Goal: Information Seeking & Learning: Learn about a topic

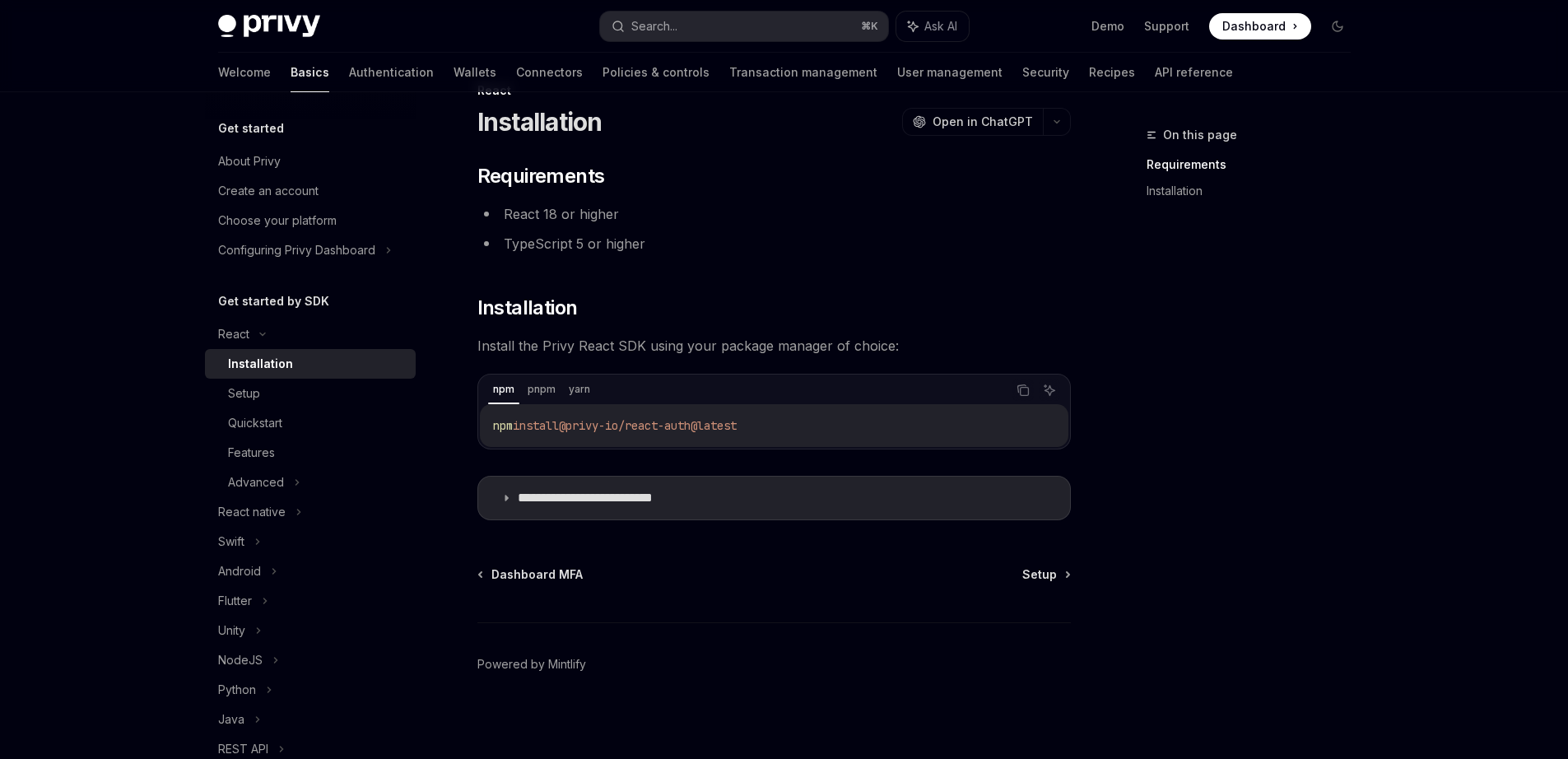
scroll to position [51, 0]
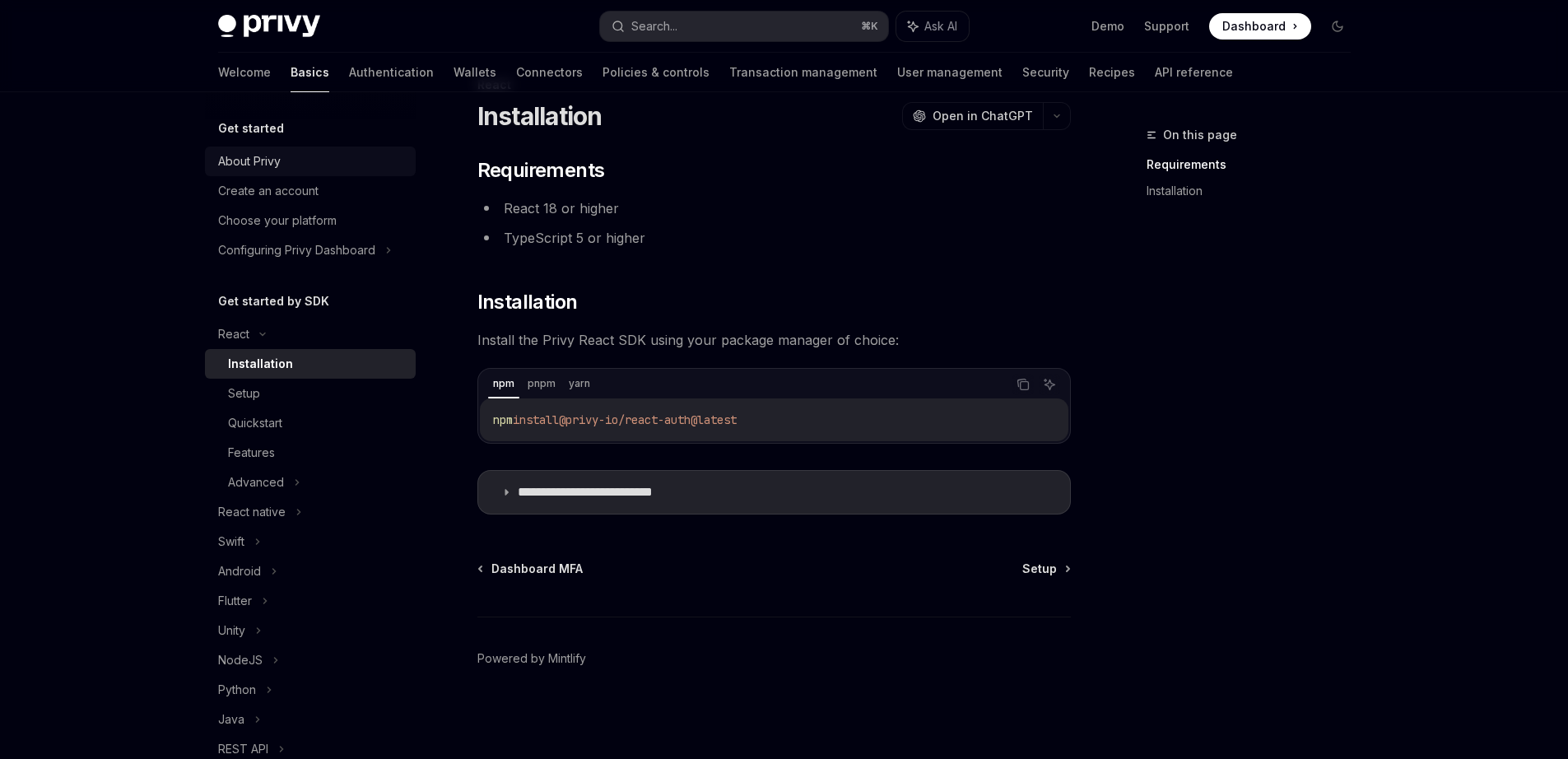
click at [249, 147] on link "About Privy" at bounding box center [310, 160] width 211 height 29
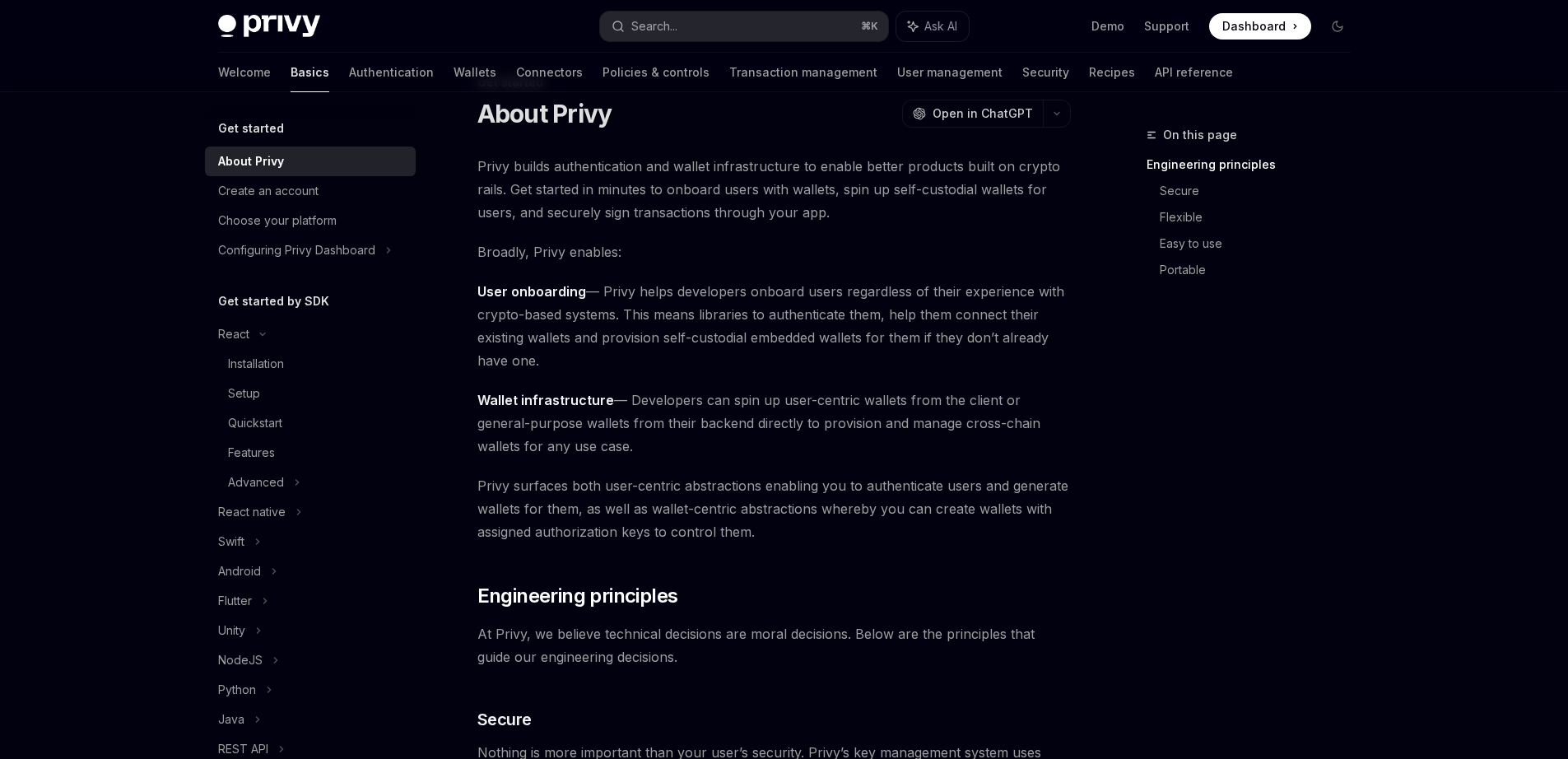
scroll to position [18, 0]
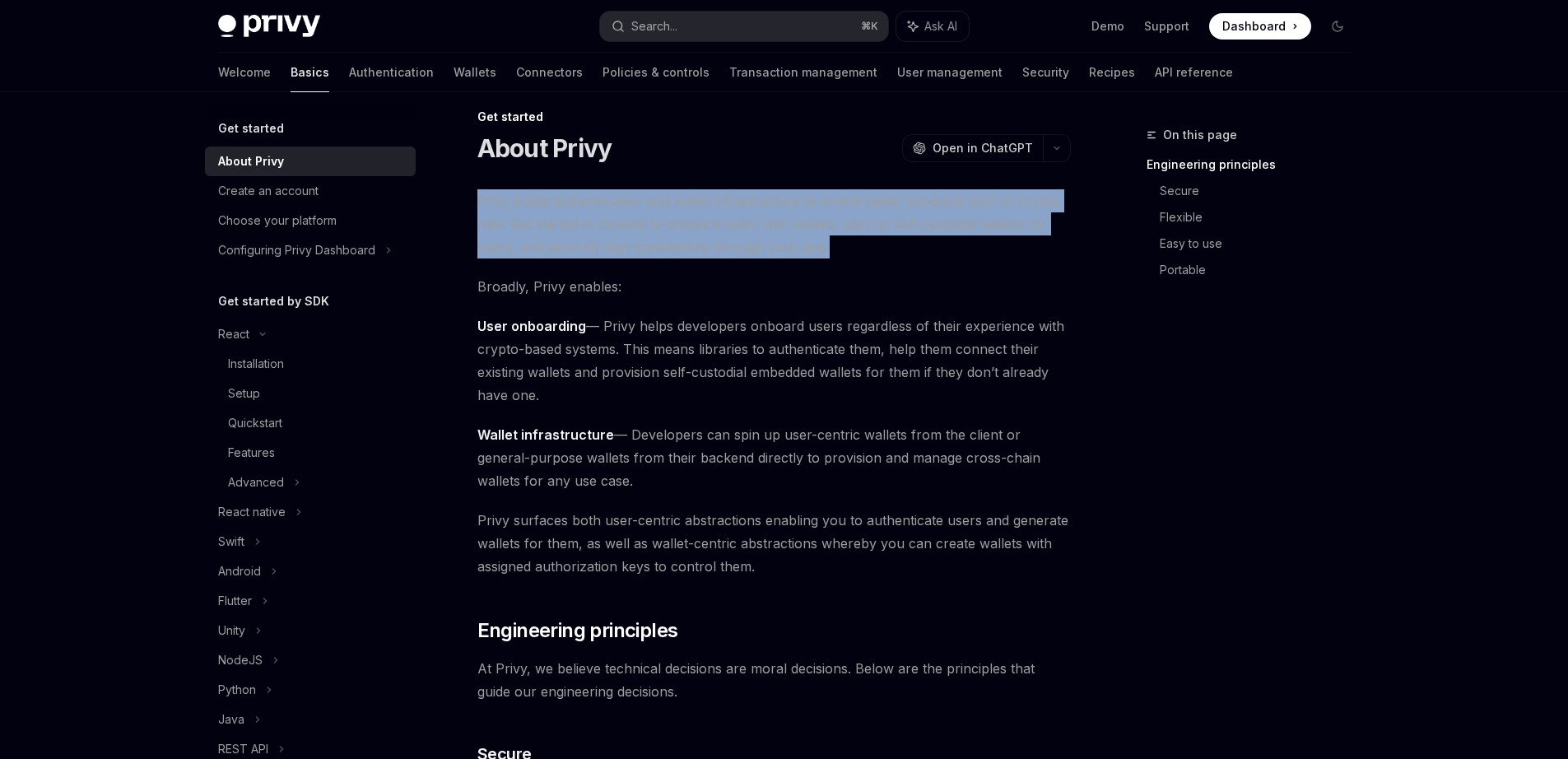
drag, startPoint x: 484, startPoint y: 200, endPoint x: 908, endPoint y: 260, distance: 428.2
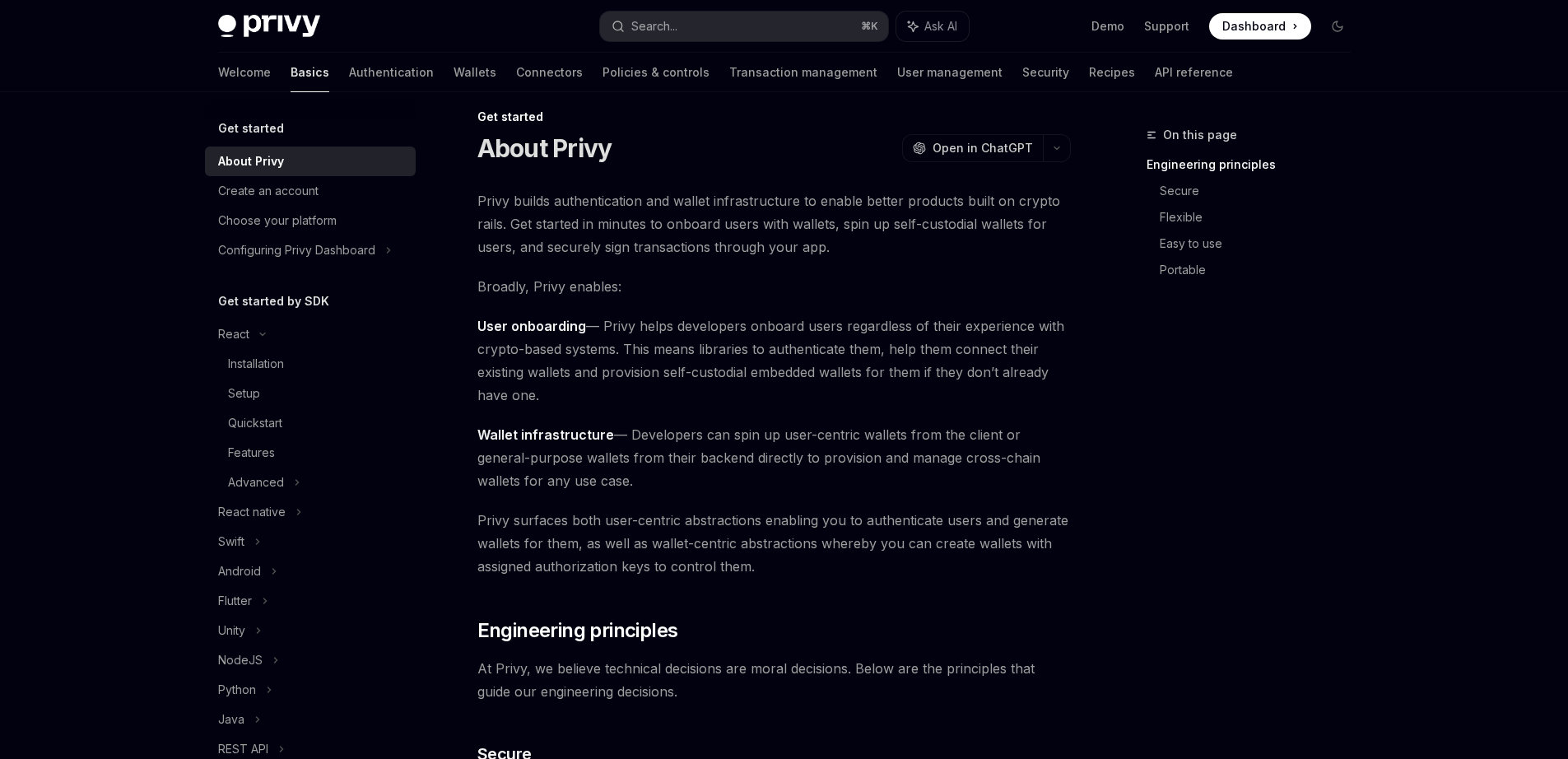
click at [920, 253] on span "Privy builds authentication and wallet infrastructure to enable better products…" at bounding box center [773, 224] width 593 height 69
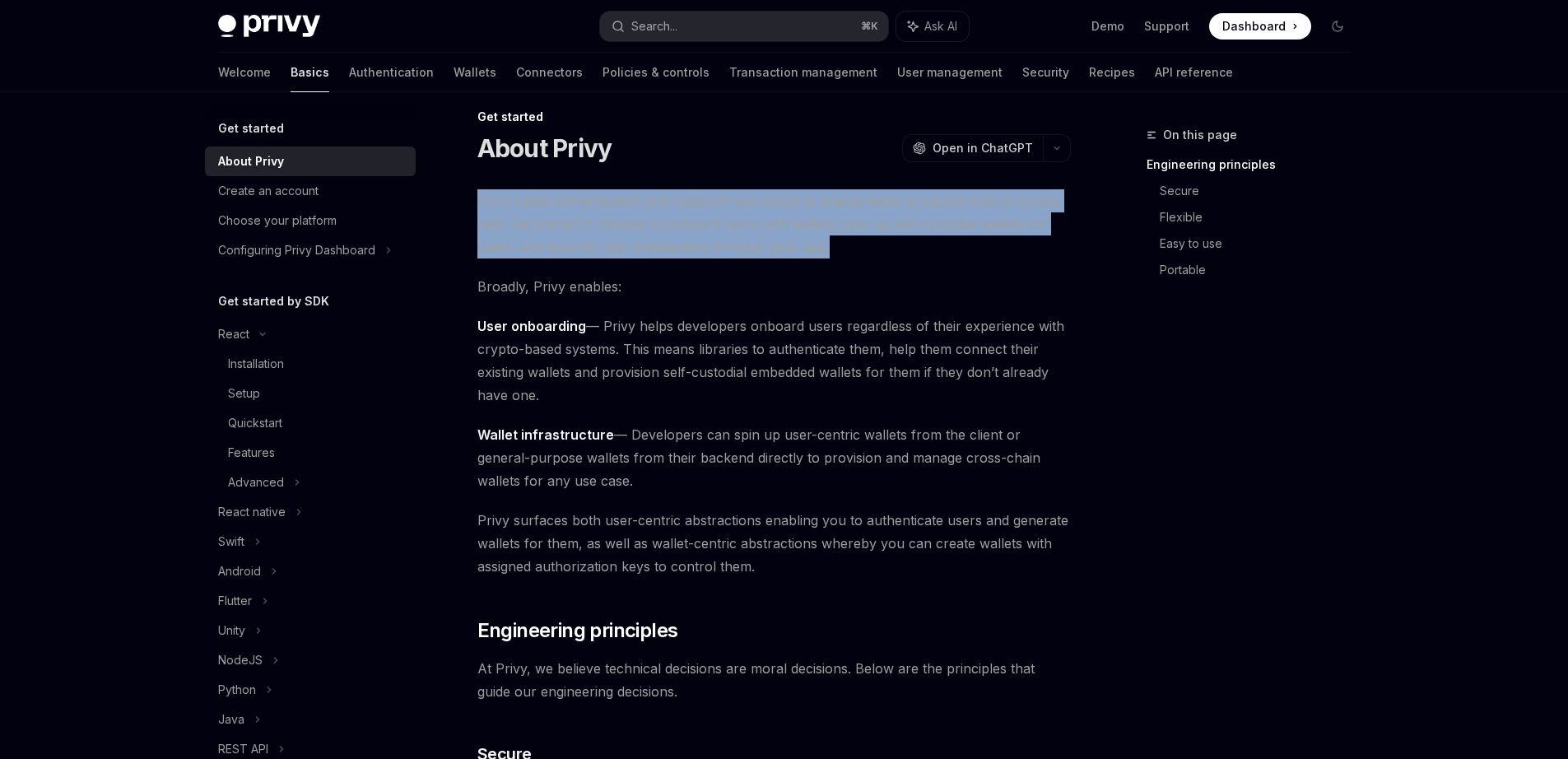
drag, startPoint x: 859, startPoint y: 248, endPoint x: 473, endPoint y: 201, distance: 388.9
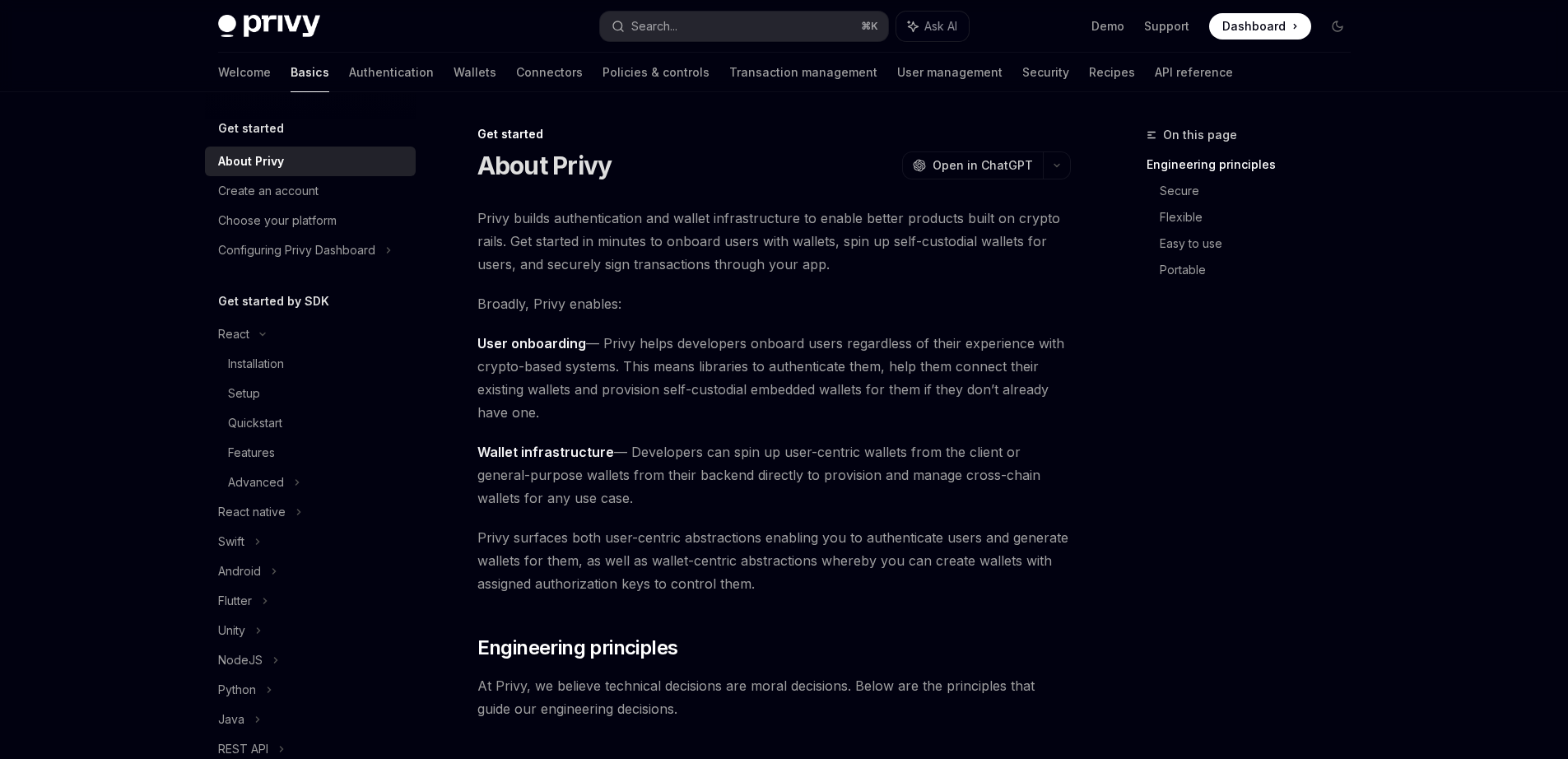
scroll to position [0, 0]
click at [299, 137] on div "Get started" at bounding box center [310, 129] width 211 height 20
click at [286, 132] on div "Get started" at bounding box center [310, 129] width 211 height 20
click at [236, 15] on img at bounding box center [269, 27] width 102 height 23
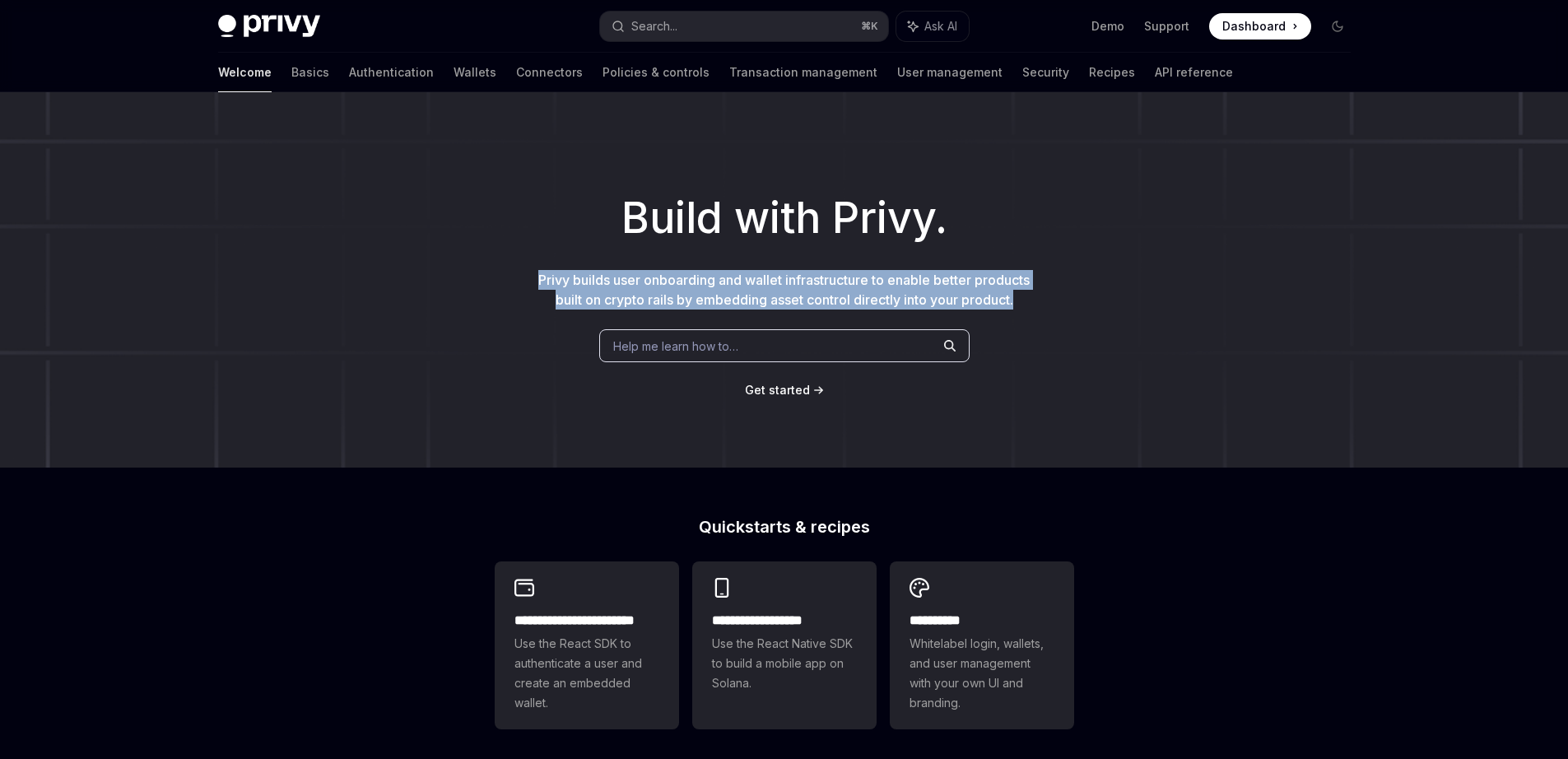
drag, startPoint x: 615, startPoint y: 279, endPoint x: 1070, endPoint y: 293, distance: 455.2
click at [1069, 294] on div "Build with Privy. Privy builds user onboarding and wallet infrastructure to ena…" at bounding box center [784, 279] width 1568 height 375
click at [1070, 293] on div "Build with Privy. Privy builds user onboarding and wallet infrastructure to ena…" at bounding box center [784, 279] width 1568 height 375
drag, startPoint x: 819, startPoint y: 270, endPoint x: 1040, endPoint y: 319, distance: 226.4
click at [1028, 316] on div "Build with Privy. Privy builds user onboarding and wallet infrastructure to ena…" at bounding box center [784, 279] width 1568 height 375
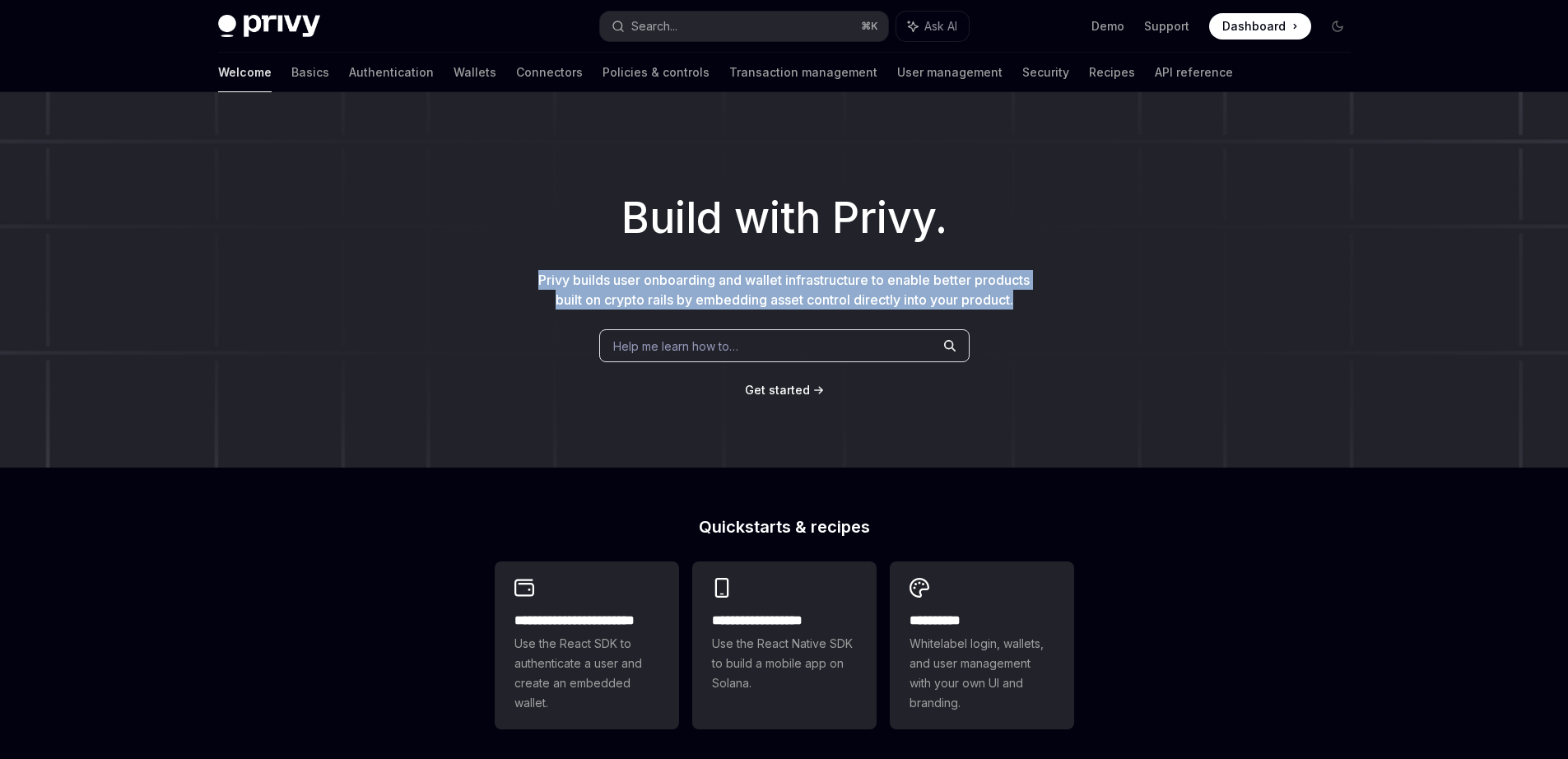
click at [1040, 319] on div "Build with Privy. Privy builds user onboarding and wallet infrastructure to ena…" at bounding box center [784, 279] width 1568 height 375
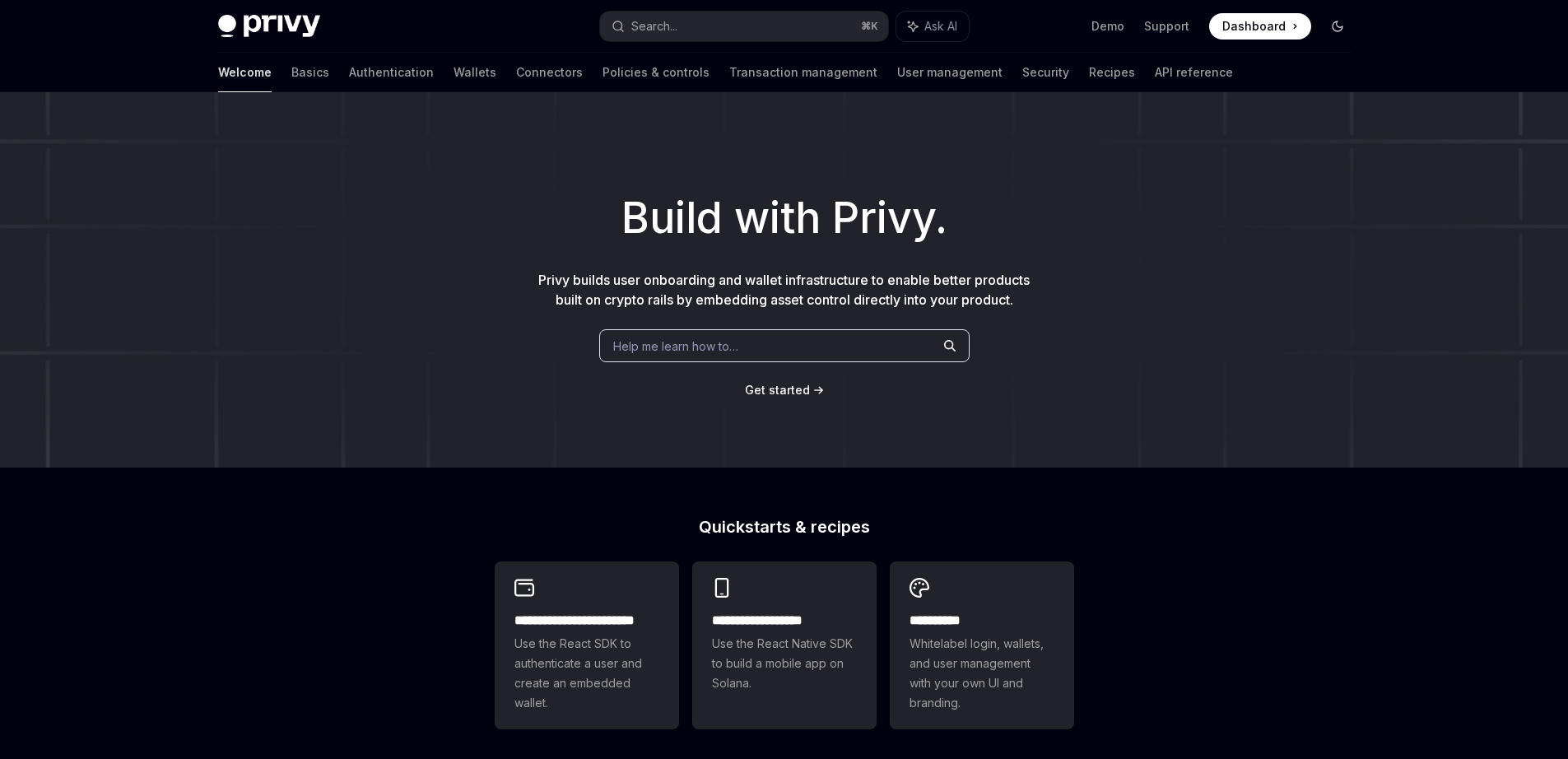
click at [1340, 20] on icon "Toggle dark mode" at bounding box center [1337, 26] width 13 height 13
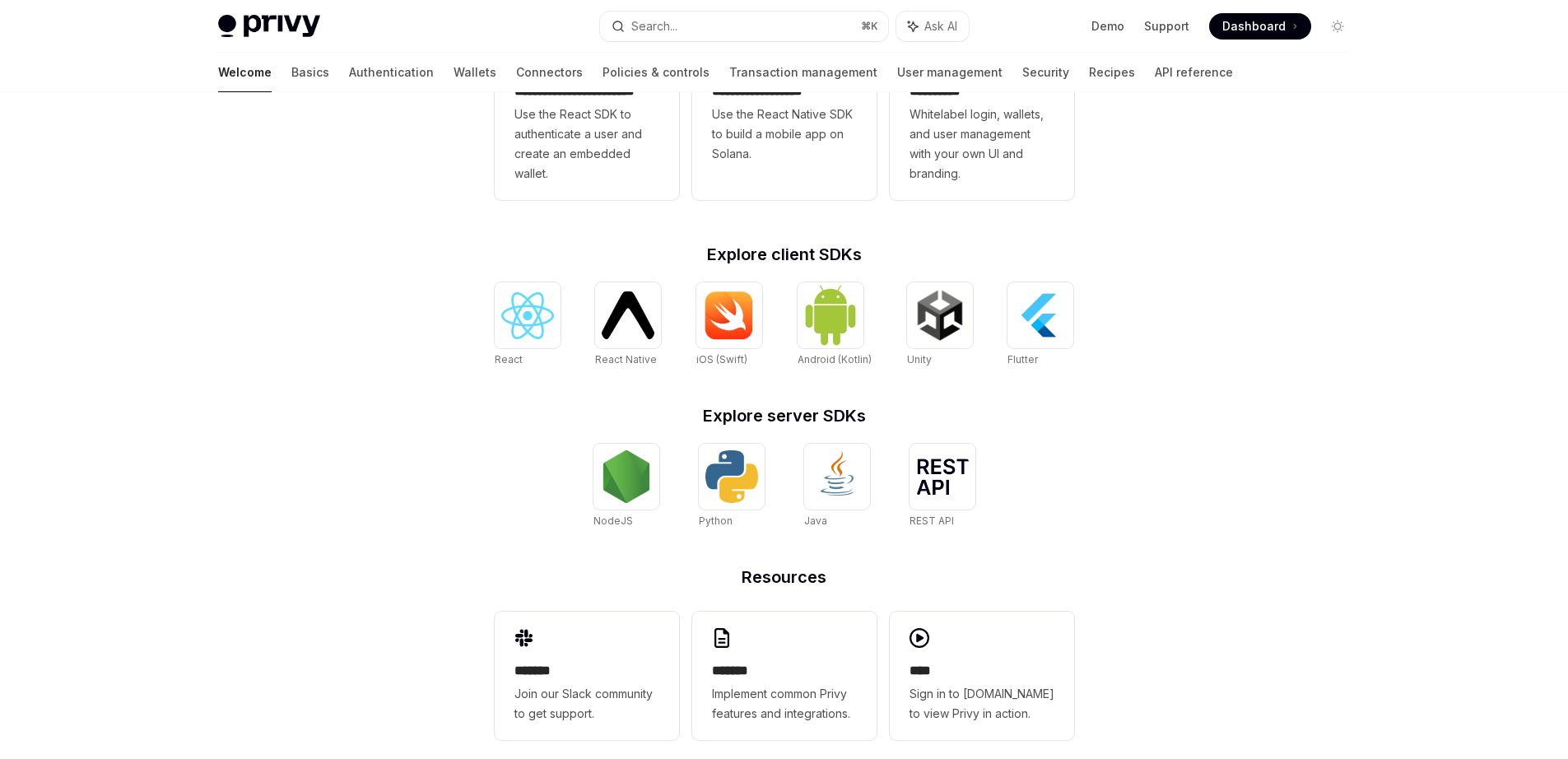
scroll to position [194, 0]
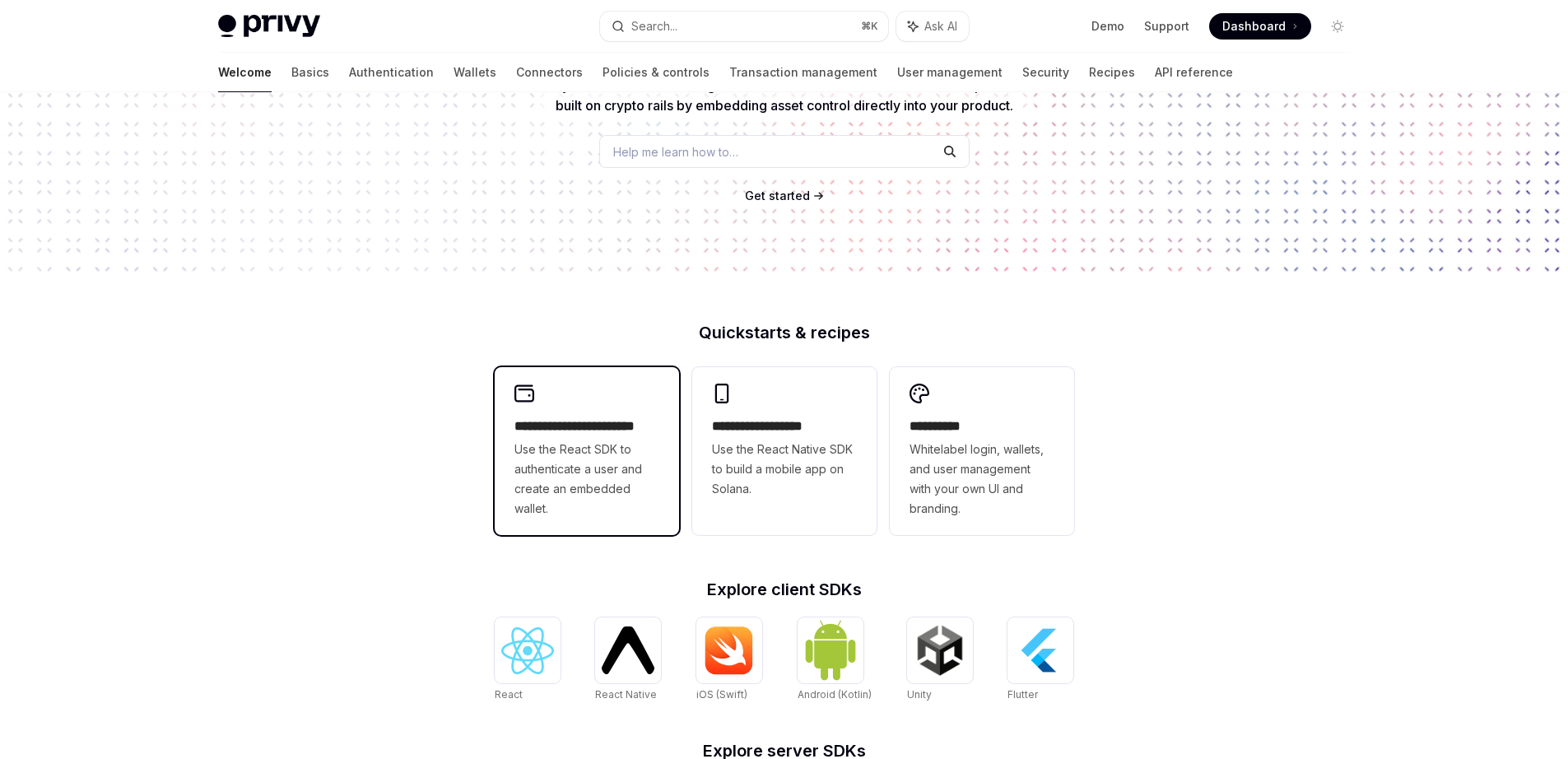
click at [586, 415] on div "**********" at bounding box center [587, 450] width 184 height 168
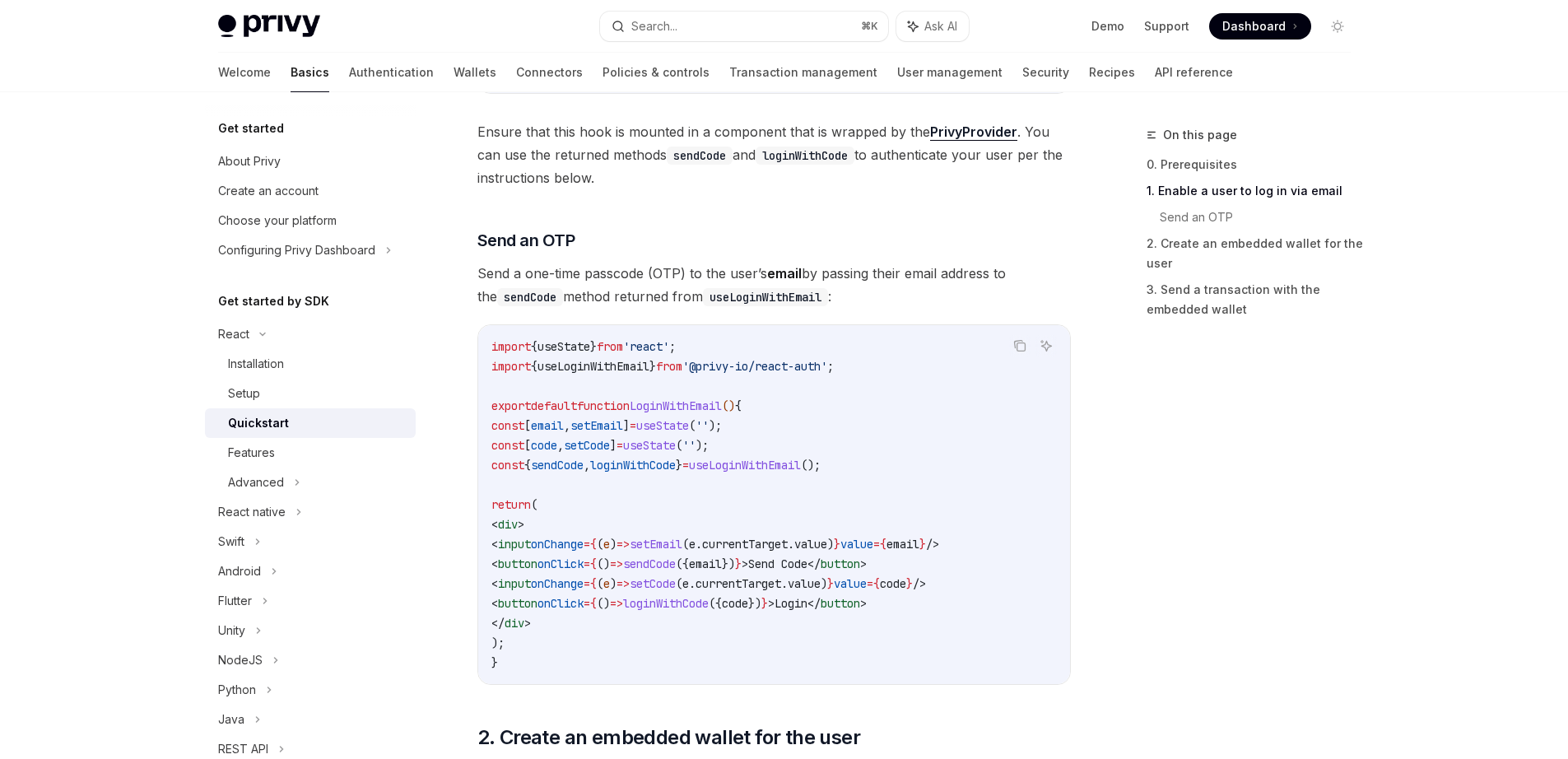
scroll to position [568, 0]
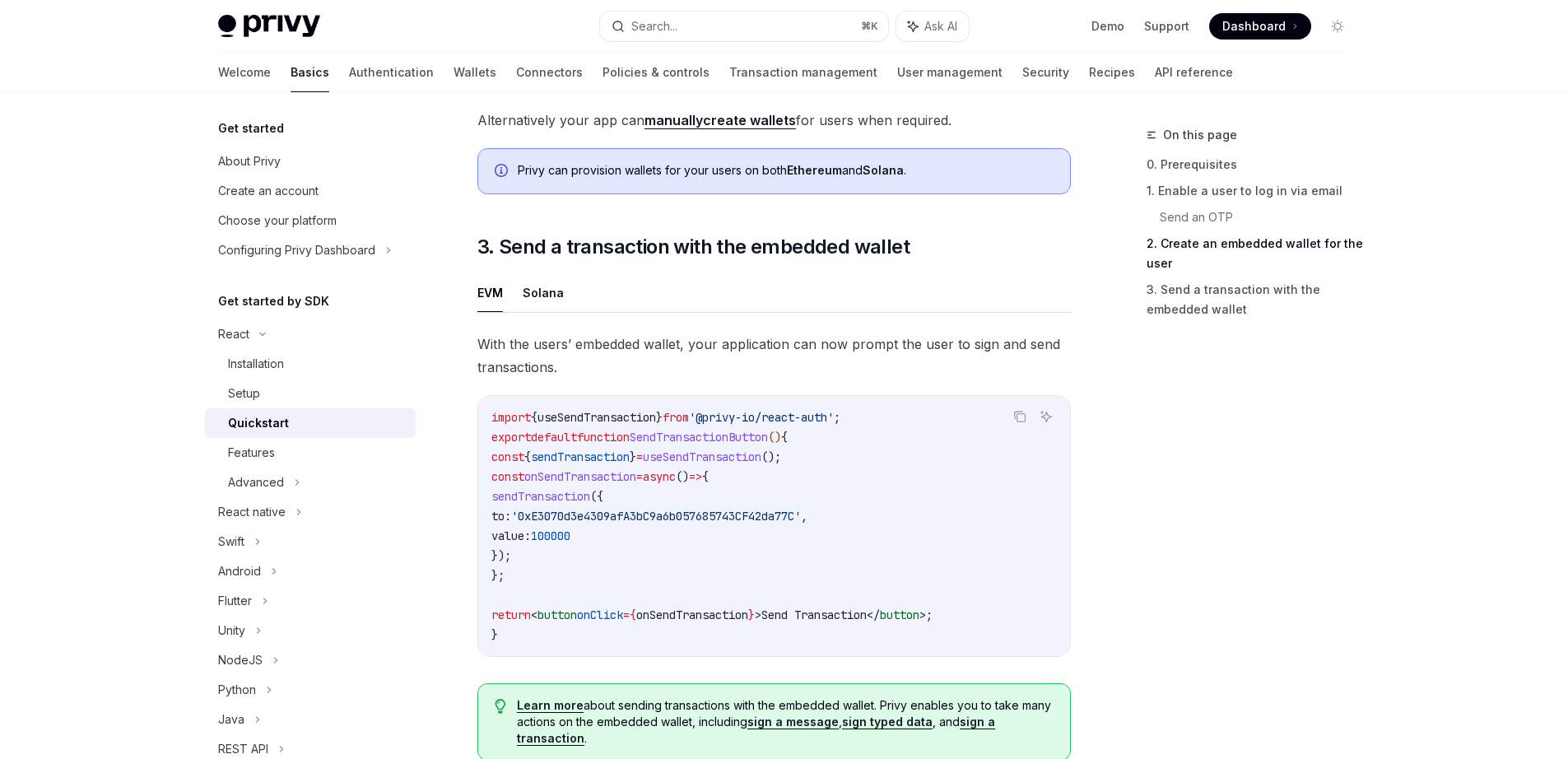
drag, startPoint x: 565, startPoint y: 475, endPoint x: 767, endPoint y: 573, distance: 224.5
click at [738, 561] on code "import { useSendTransaction } from '@privy-io/react-auth' ; export default func…" at bounding box center [774, 526] width 566 height 237
click at [772, 573] on code "import { useSendTransaction } from '@privy-io/react-auth' ; export default func…" at bounding box center [774, 526] width 566 height 237
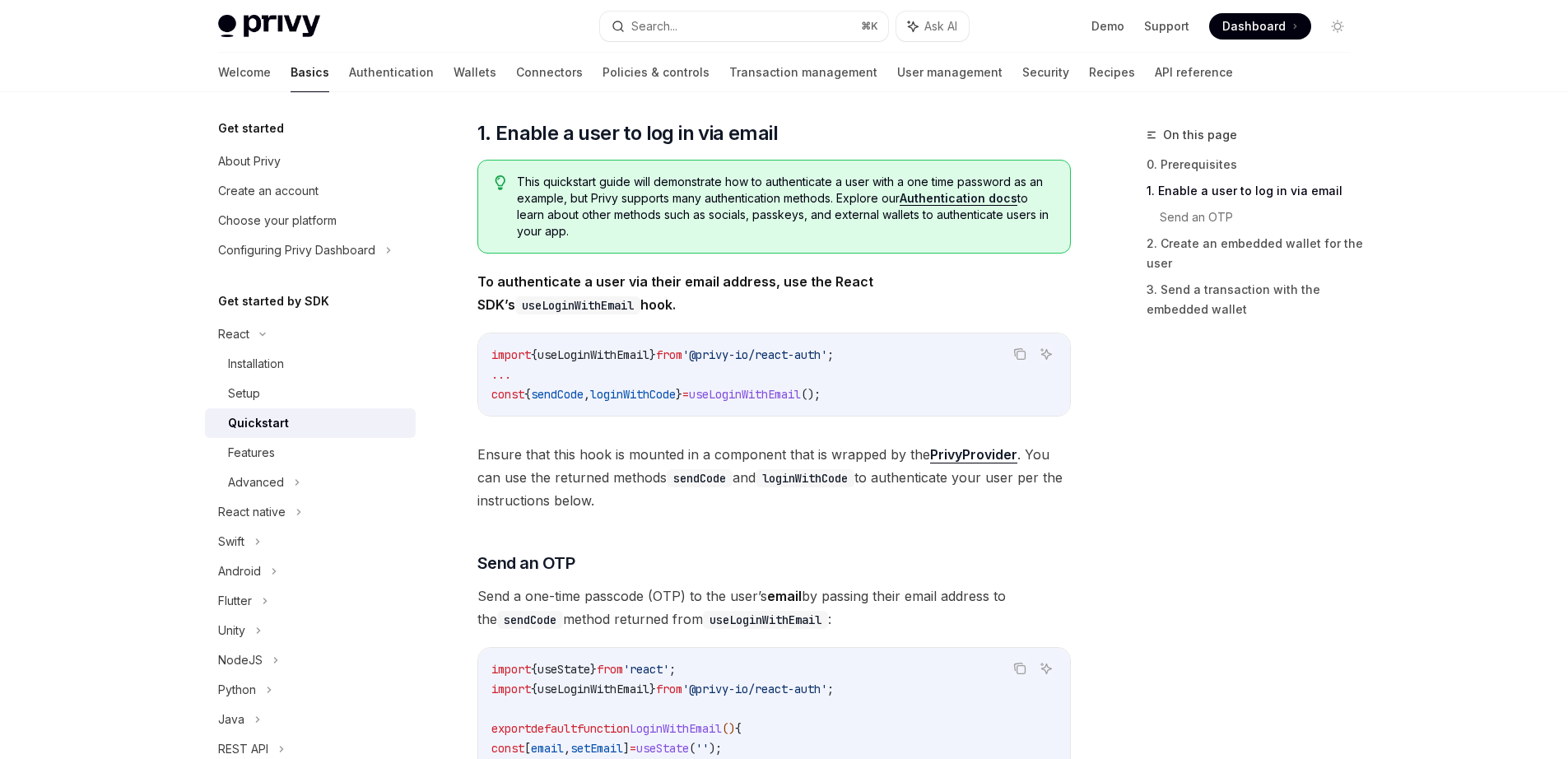
scroll to position [0, 0]
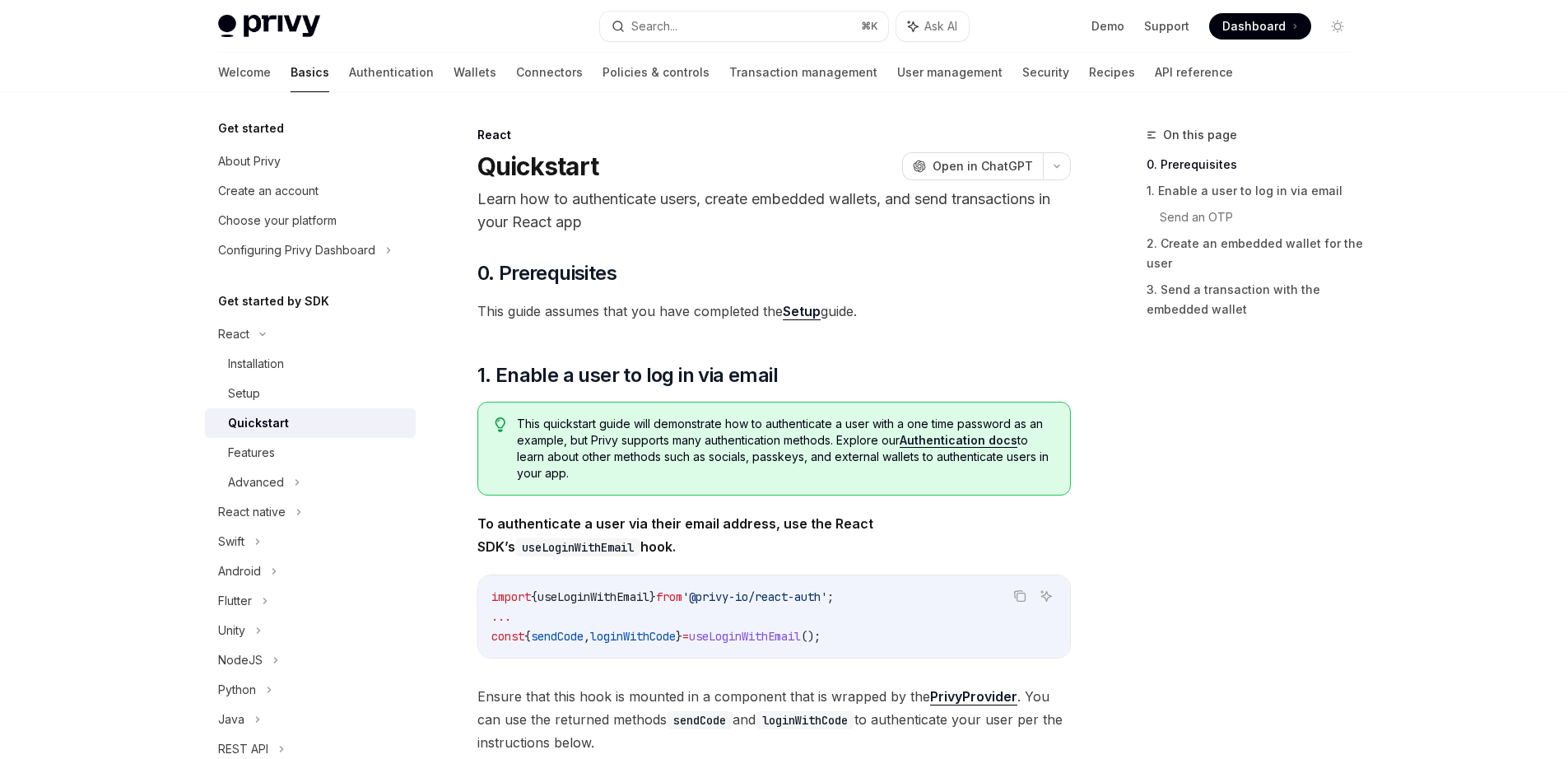
click at [280, 20] on img at bounding box center [269, 27] width 102 height 23
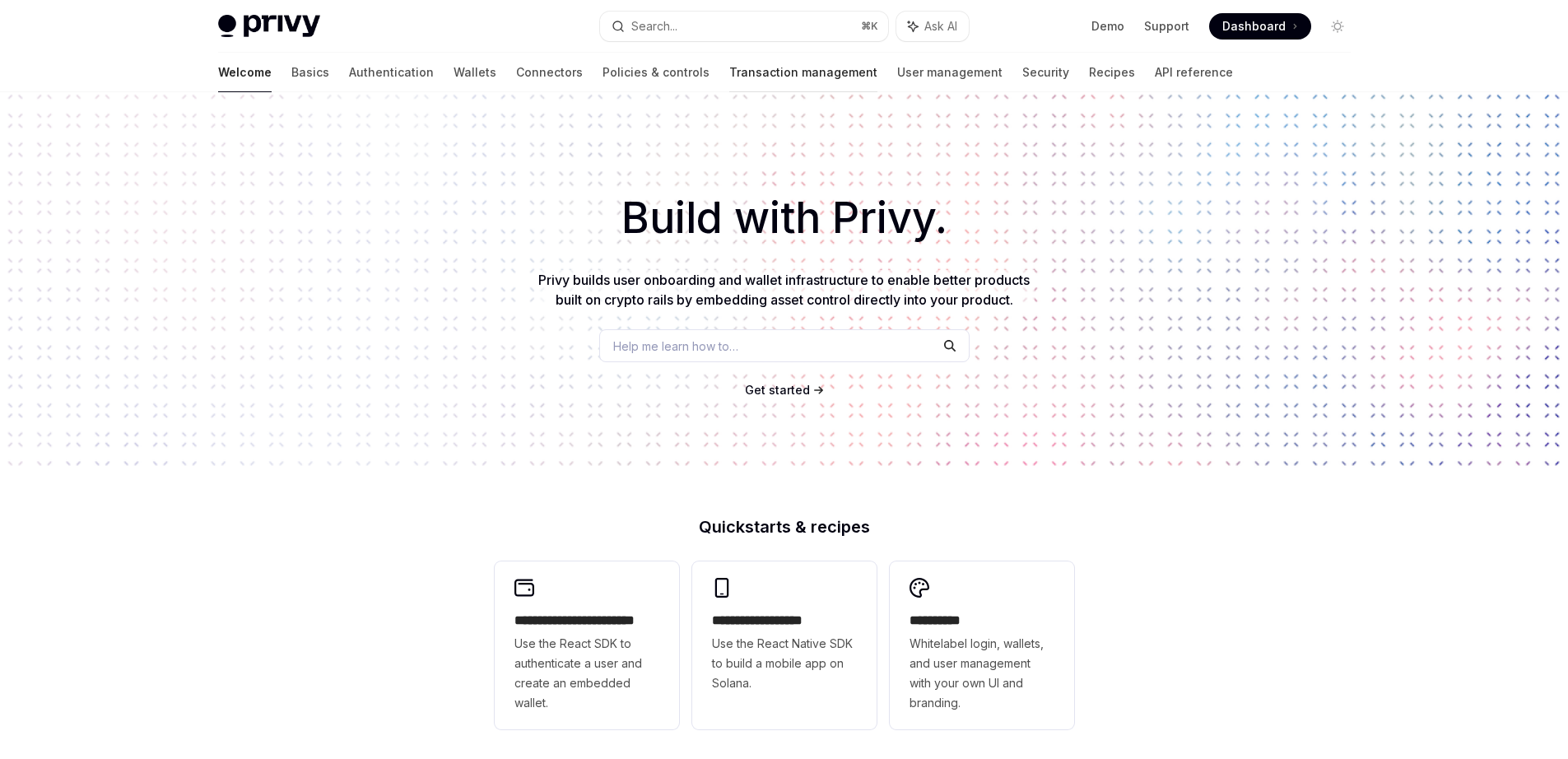
click at [729, 74] on link "Transaction management" at bounding box center [803, 72] width 148 height 40
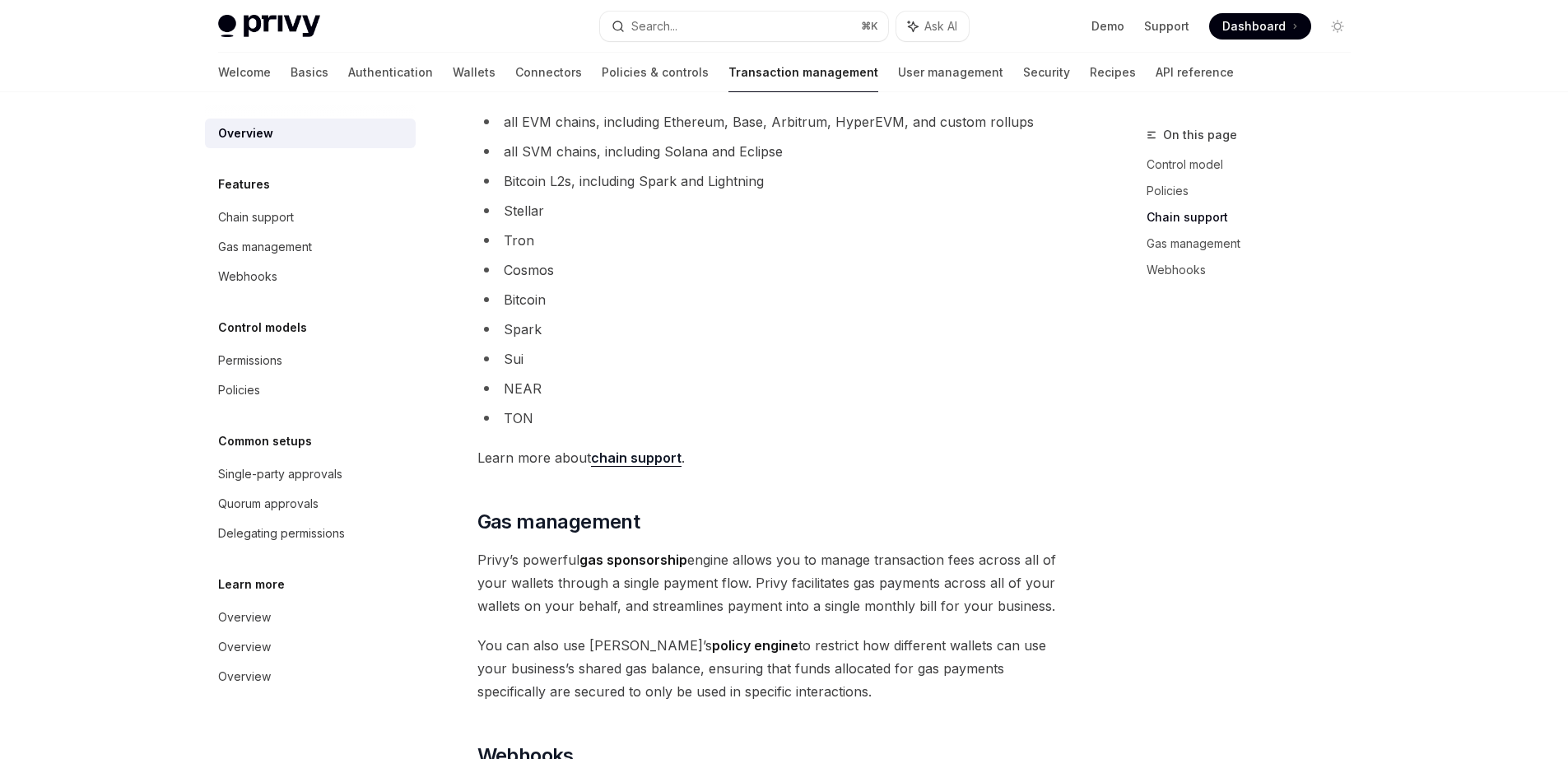
scroll to position [1000, 0]
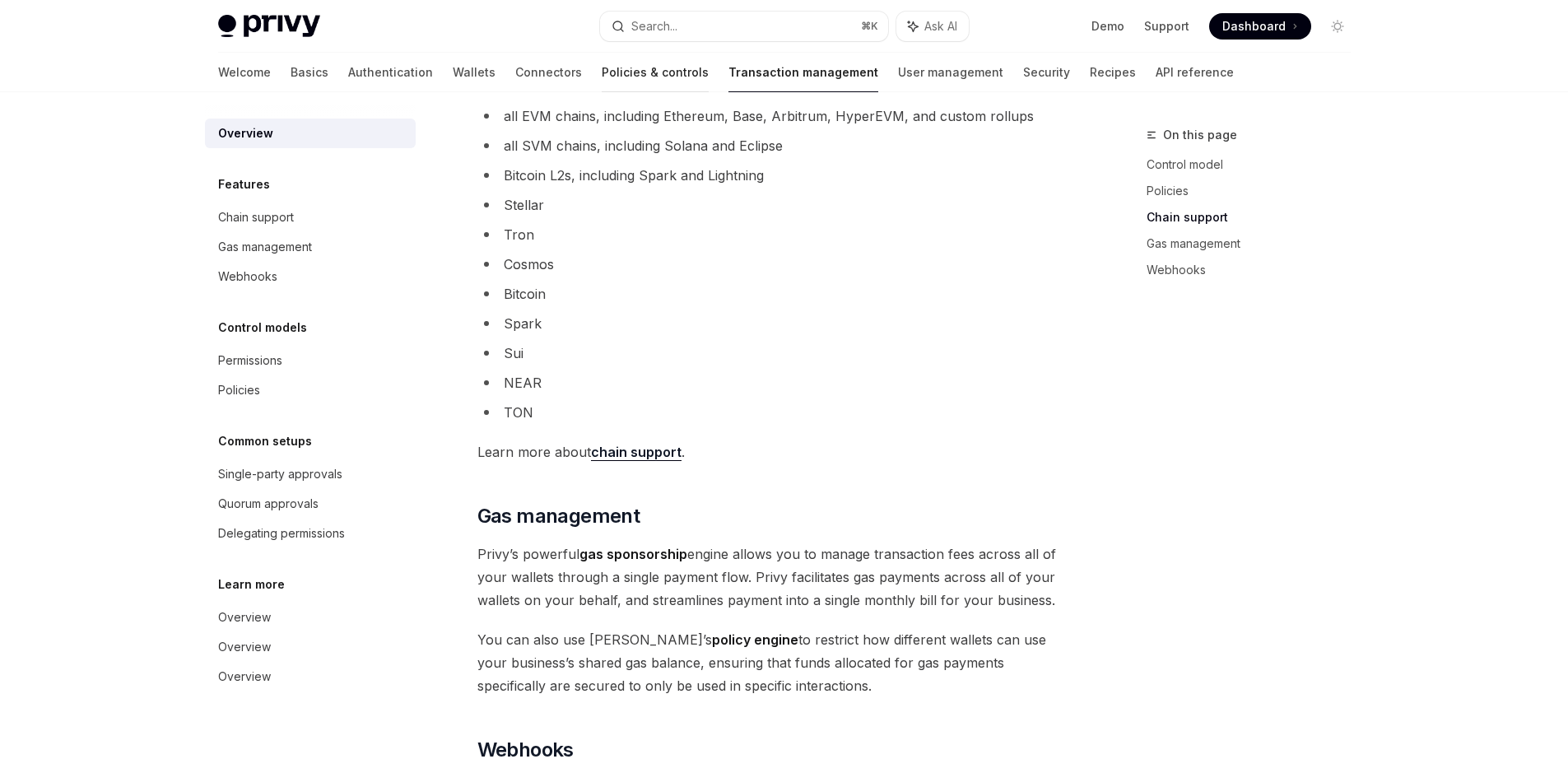
click at [602, 75] on link "Policies & controls" at bounding box center [655, 72] width 107 height 40
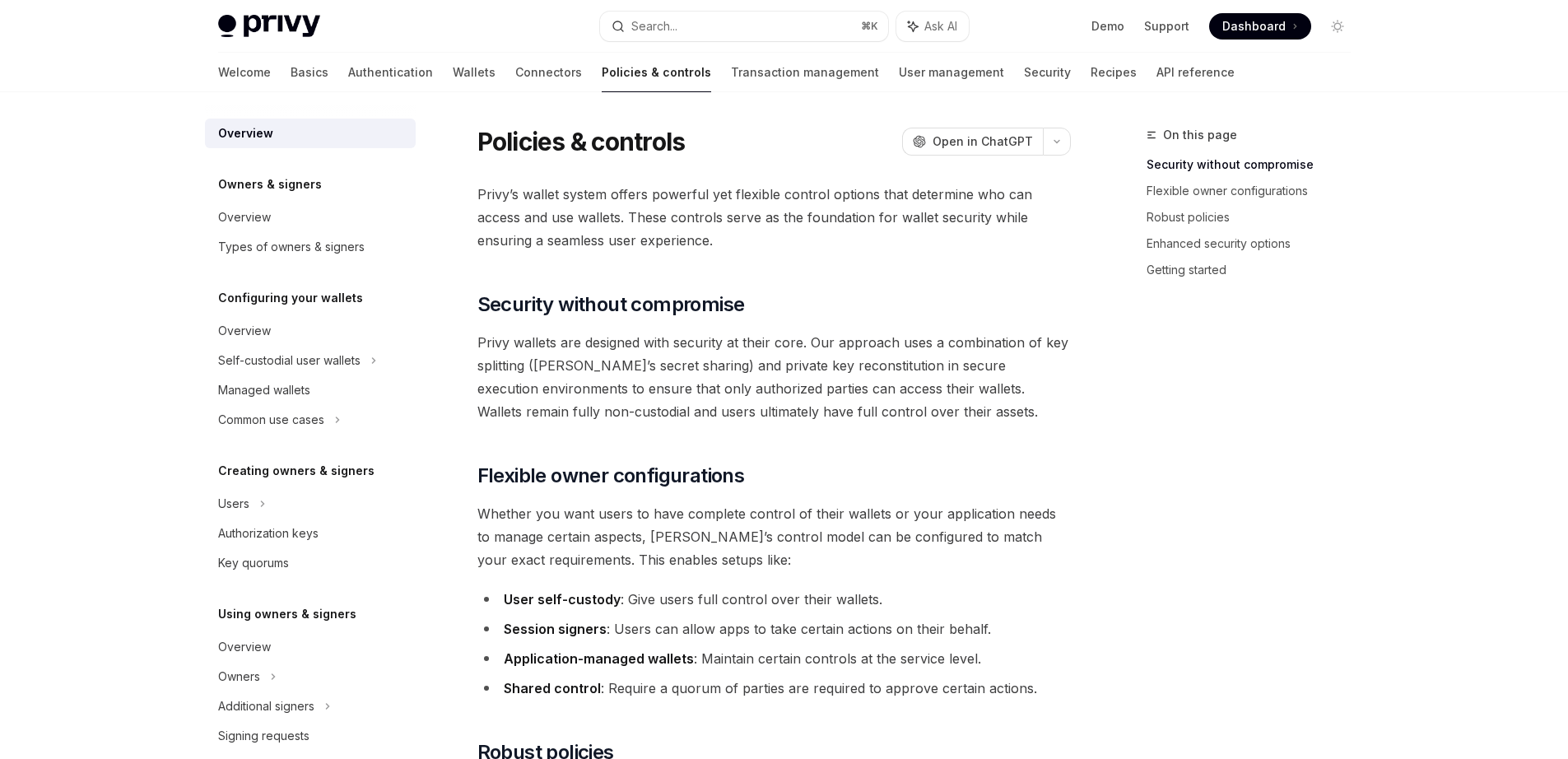
click at [421, 74] on div "Welcome Basics Authentication Wallets Connectors Policies & controls Transactio…" at bounding box center [726, 72] width 1016 height 40
click at [515, 74] on link "Connectors" at bounding box center [548, 72] width 67 height 40
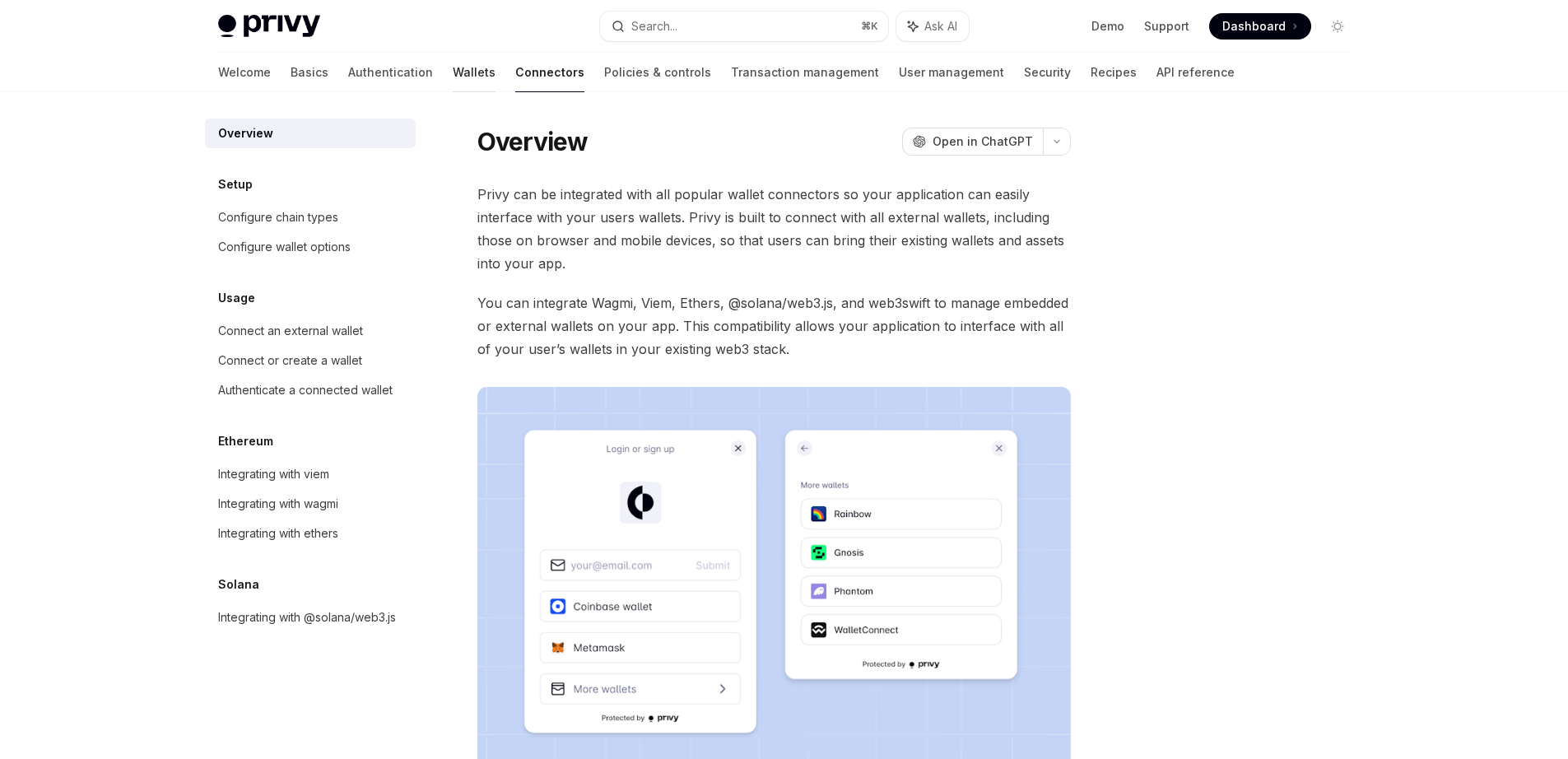
click at [453, 82] on link "Wallets" at bounding box center [474, 72] width 43 height 40
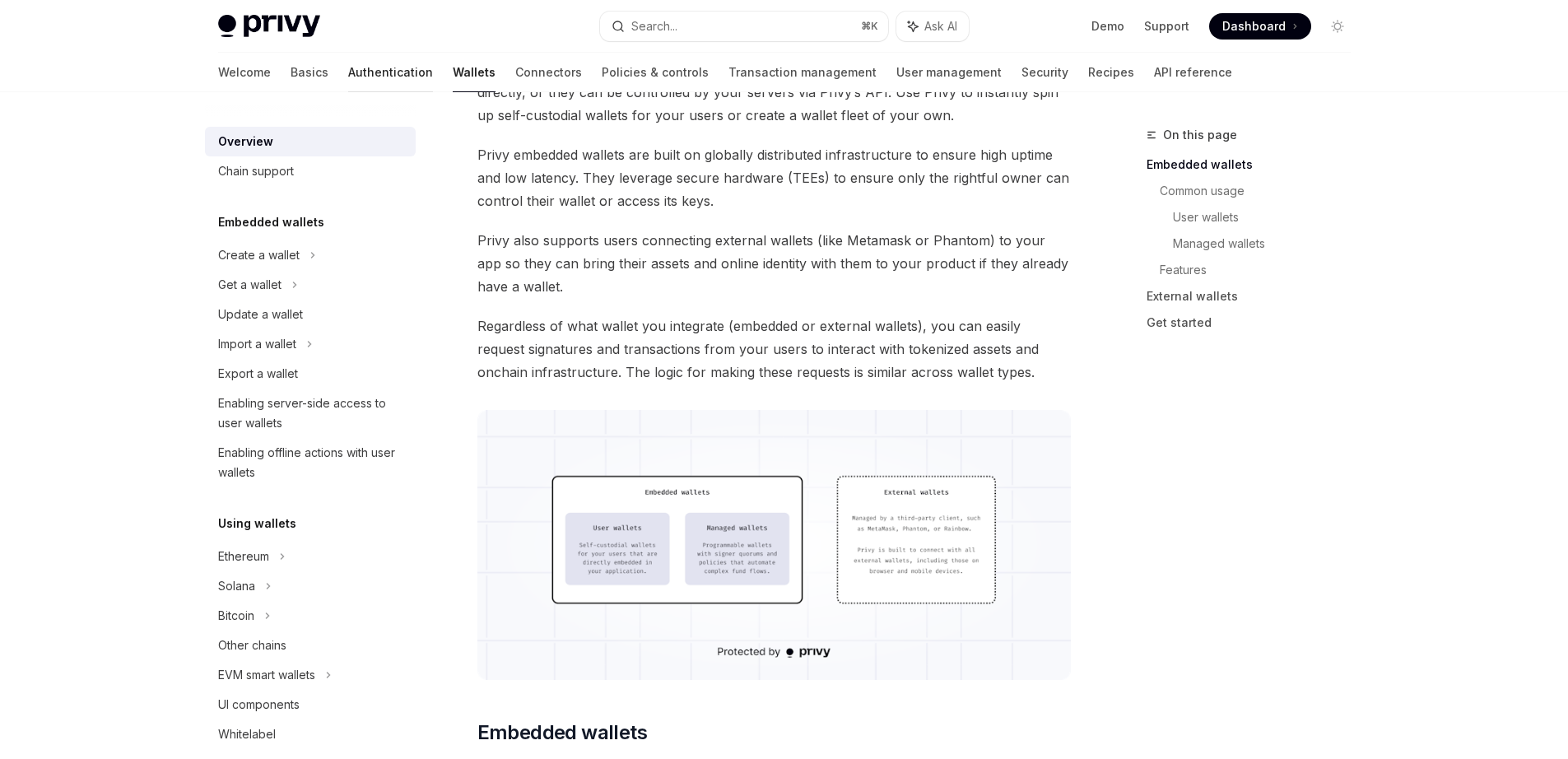
scroll to position [186, 0]
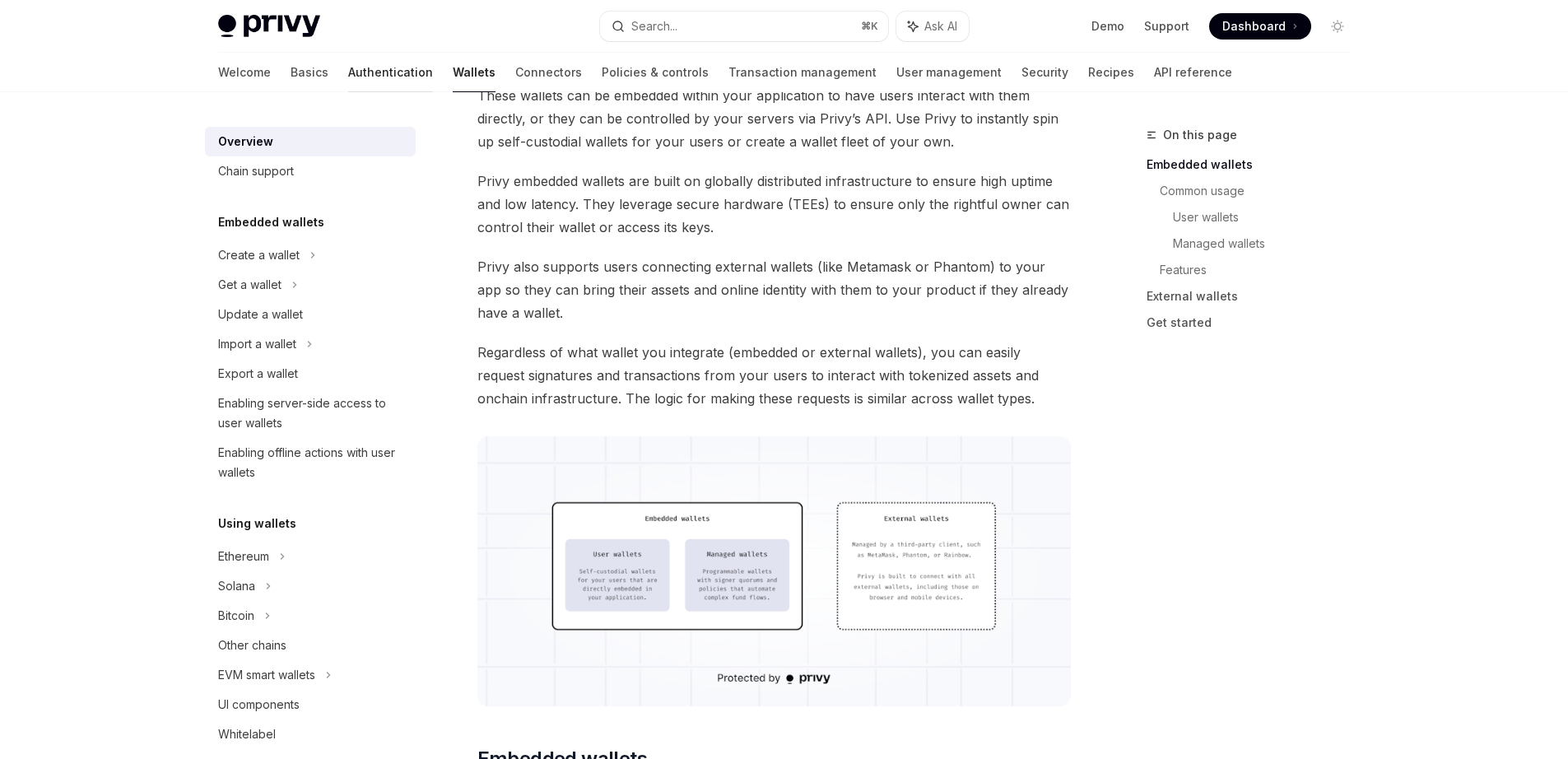
click at [349, 91] on div at bounding box center [391, 92] width 85 height 2
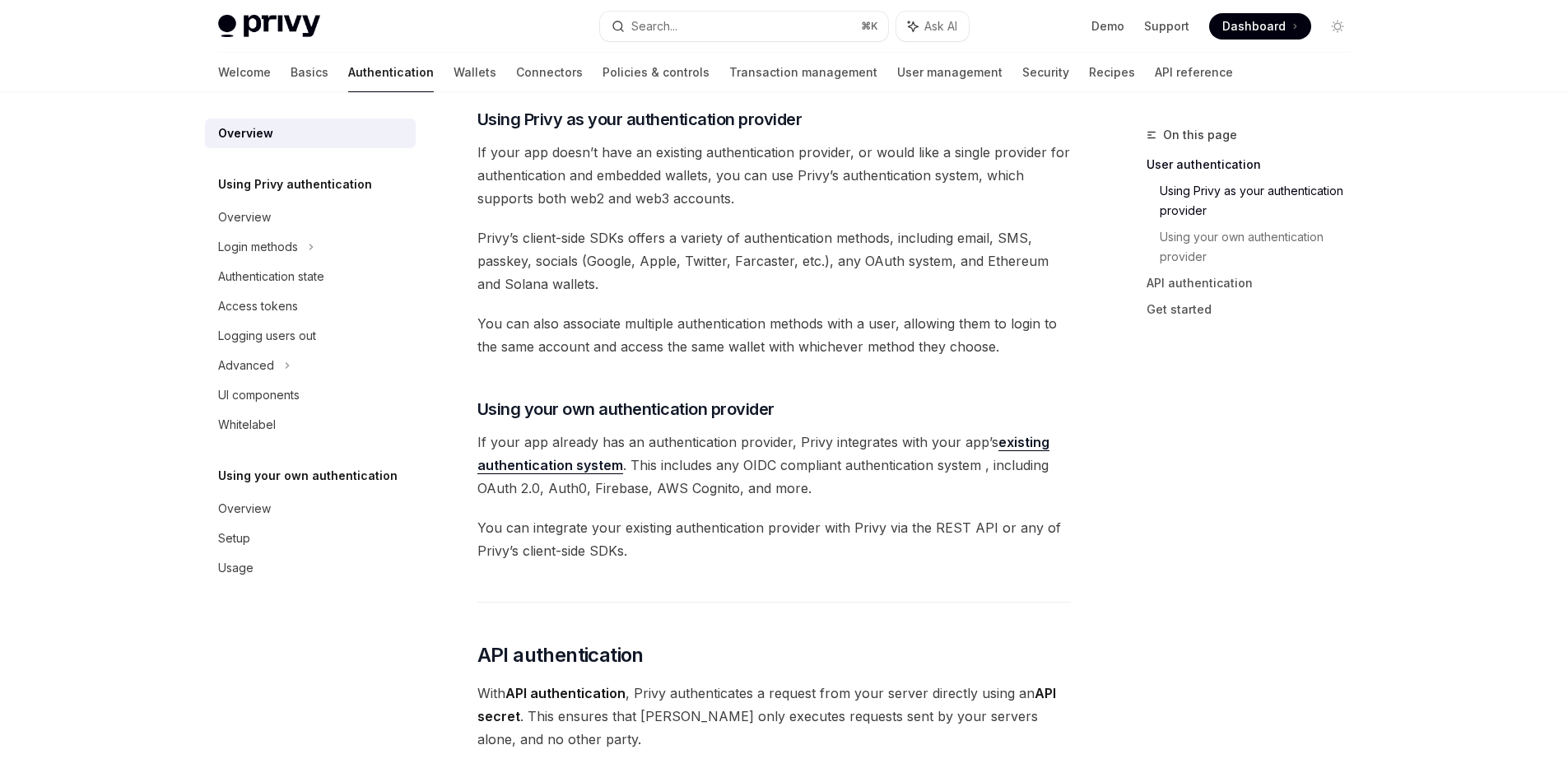
scroll to position [863, 0]
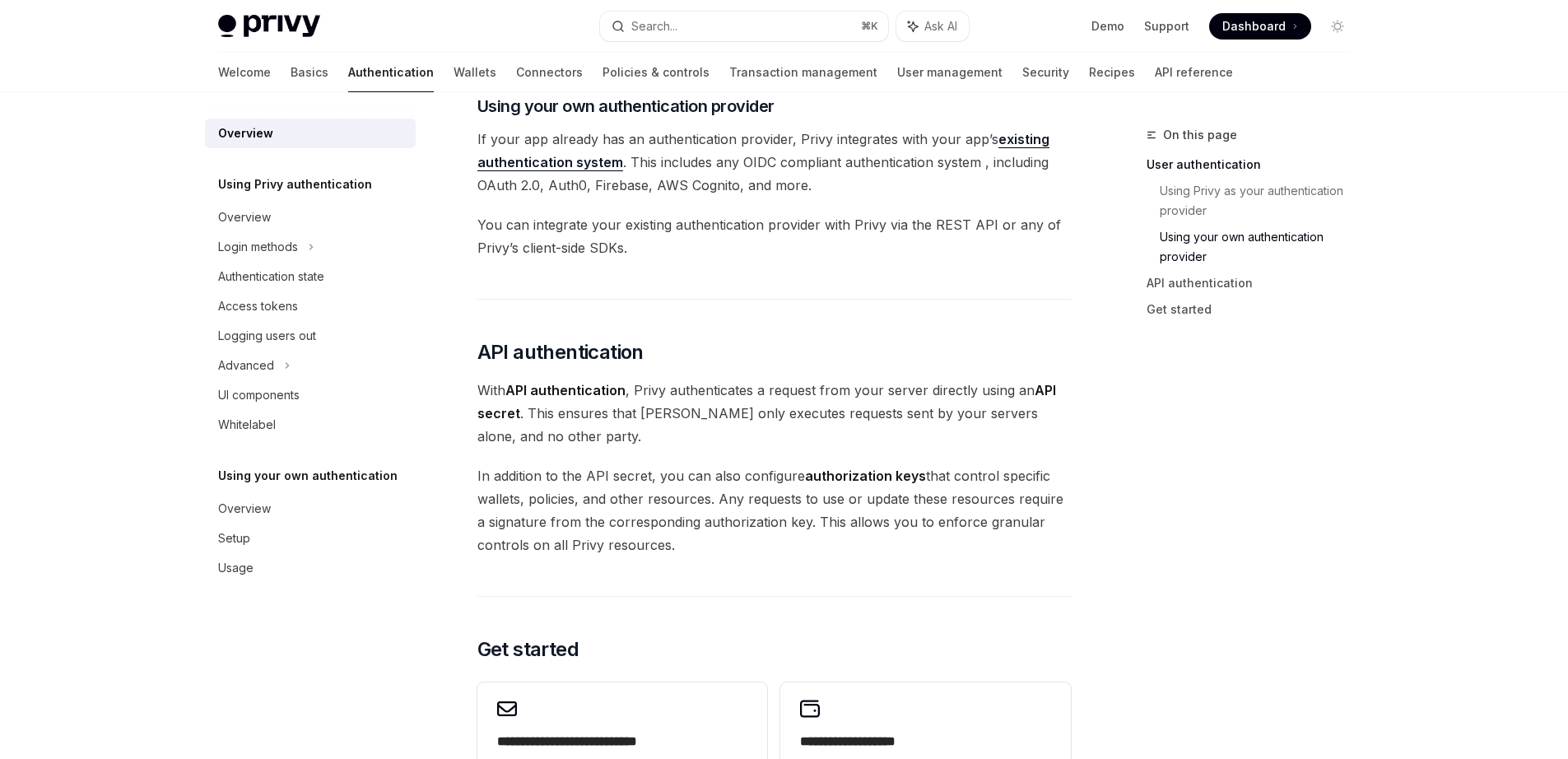
drag, startPoint x: 654, startPoint y: 481, endPoint x: 742, endPoint y: 539, distance: 105.4
click at [742, 539] on div "Overview OpenAI Open in ChatGPT OpenAI Open in ChatGPT [PERSON_NAME]’s wallet s…" at bounding box center [620, 232] width 909 height 1941
click at [742, 539] on span "In addition to the API secret, you can also configure authorization keys that c…" at bounding box center [773, 511] width 593 height 92
drag, startPoint x: 752, startPoint y: 546, endPoint x: 542, endPoint y: 418, distance: 245.9
click at [563, 430] on div "Privy’s wallet system supports granular controls on who can access wallets and …" at bounding box center [773, 139] width 593 height 1639
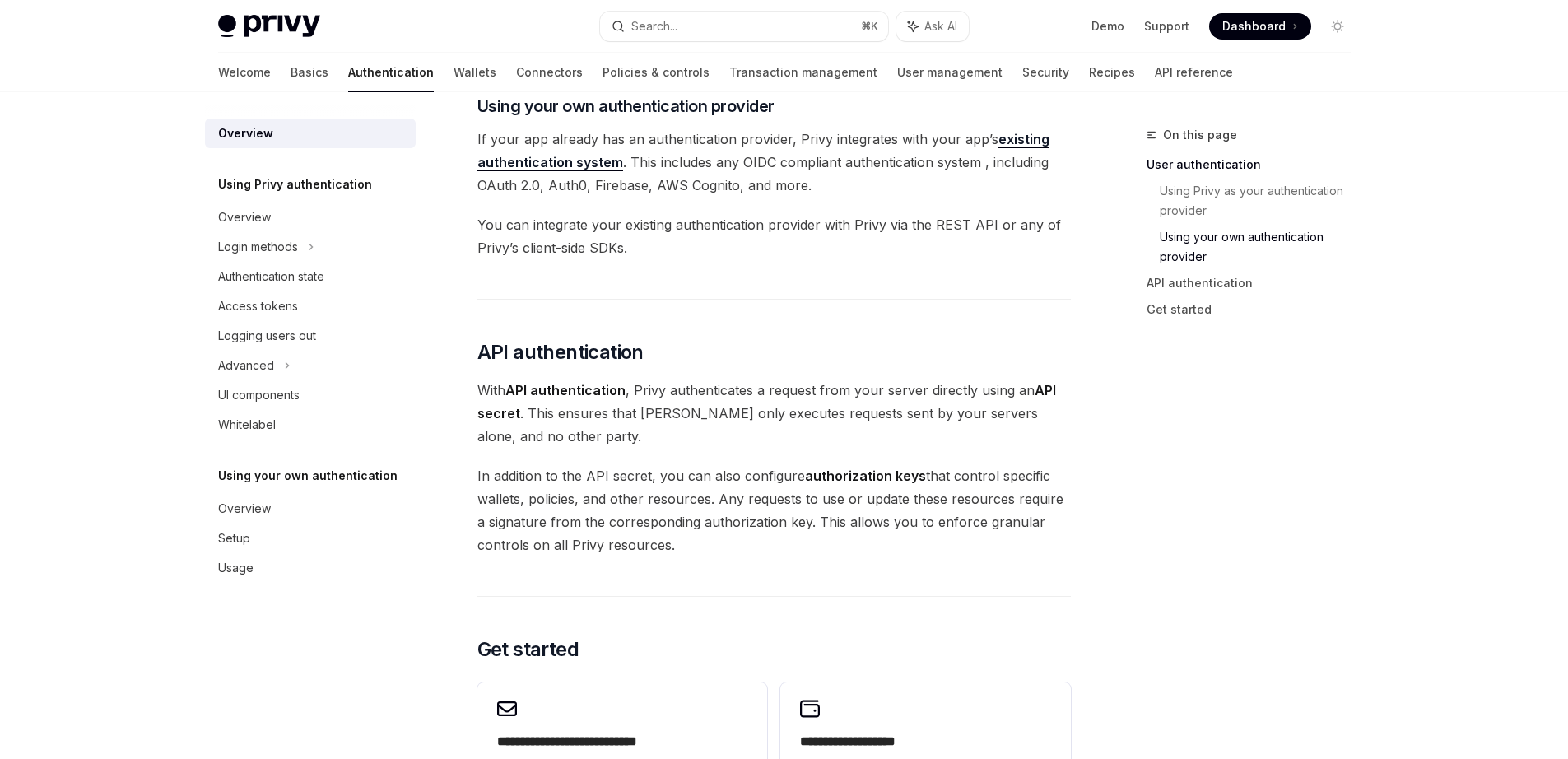
click at [542, 418] on span "With API authentication , Privy authenticates a request from your server direct…" at bounding box center [773, 413] width 593 height 69
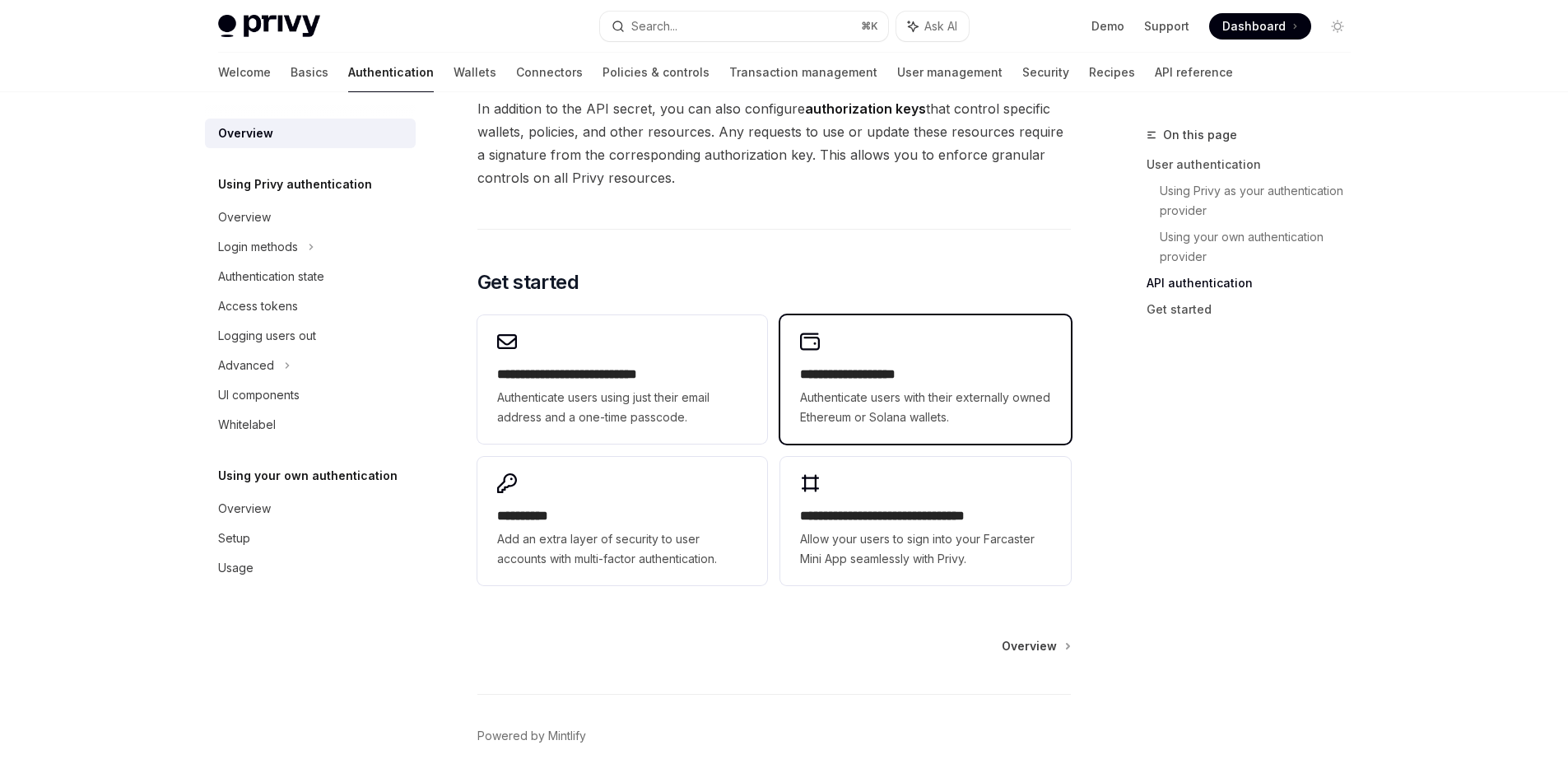
scroll to position [1231, 0]
click at [814, 414] on span "Authenticate users with their externally owned Ethereum or Solana wallets." at bounding box center [925, 406] width 250 height 40
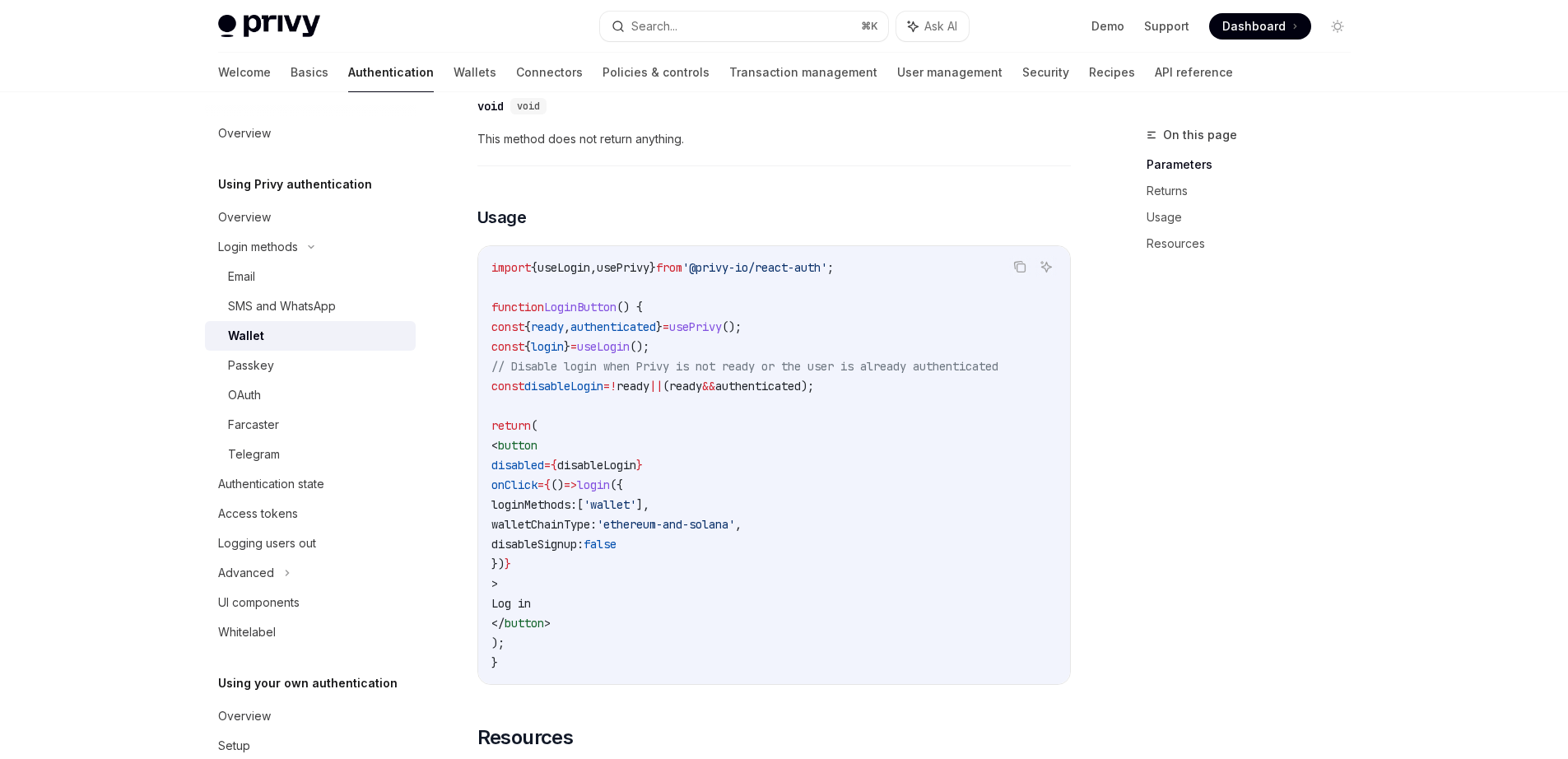
scroll to position [896, 0]
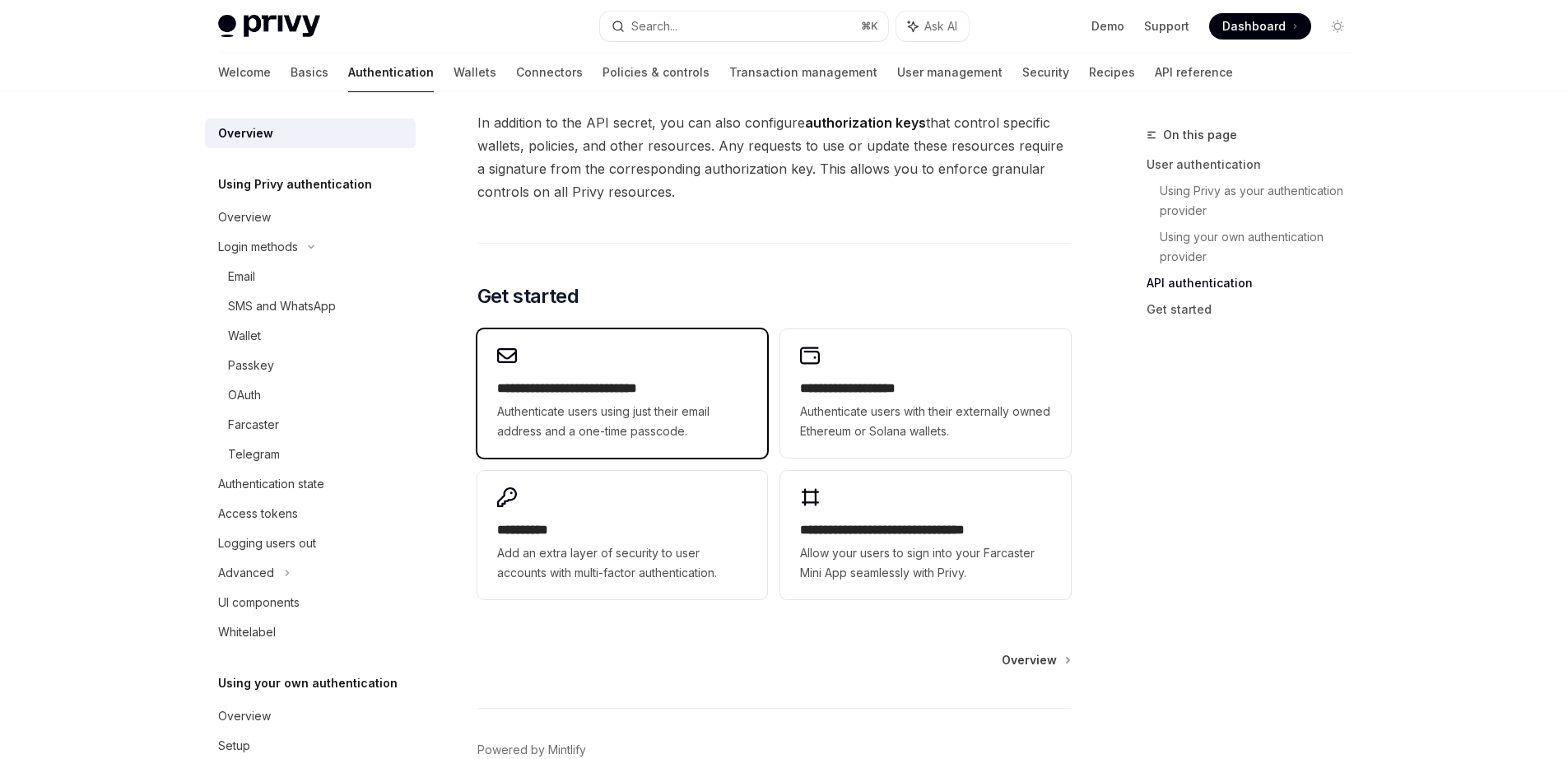
scroll to position [1231, 0]
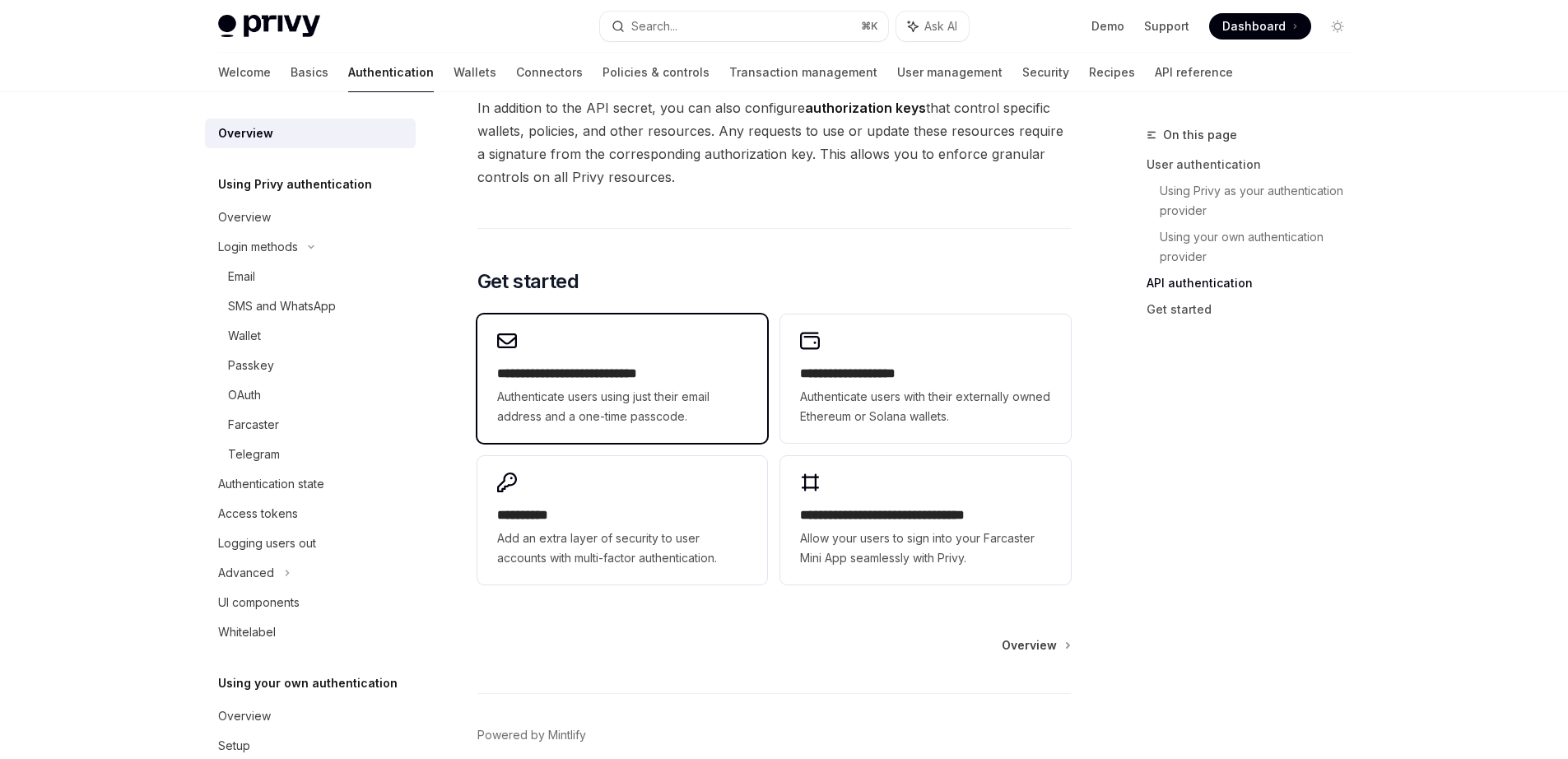
click at [636, 391] on span "Authenticate users using just their email address and a one-time passcode." at bounding box center [623, 406] width 250 height 40
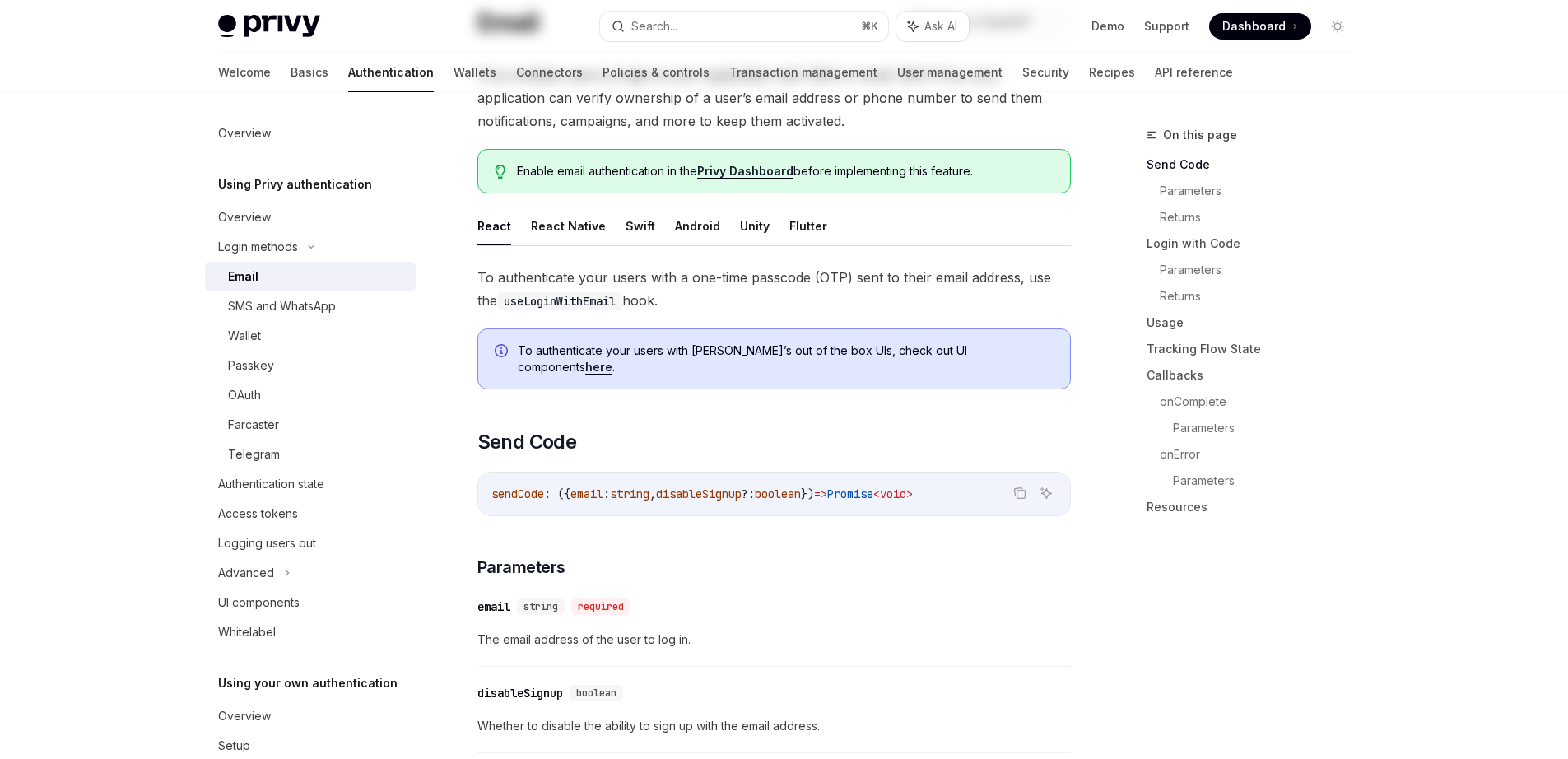
scroll to position [149, 0]
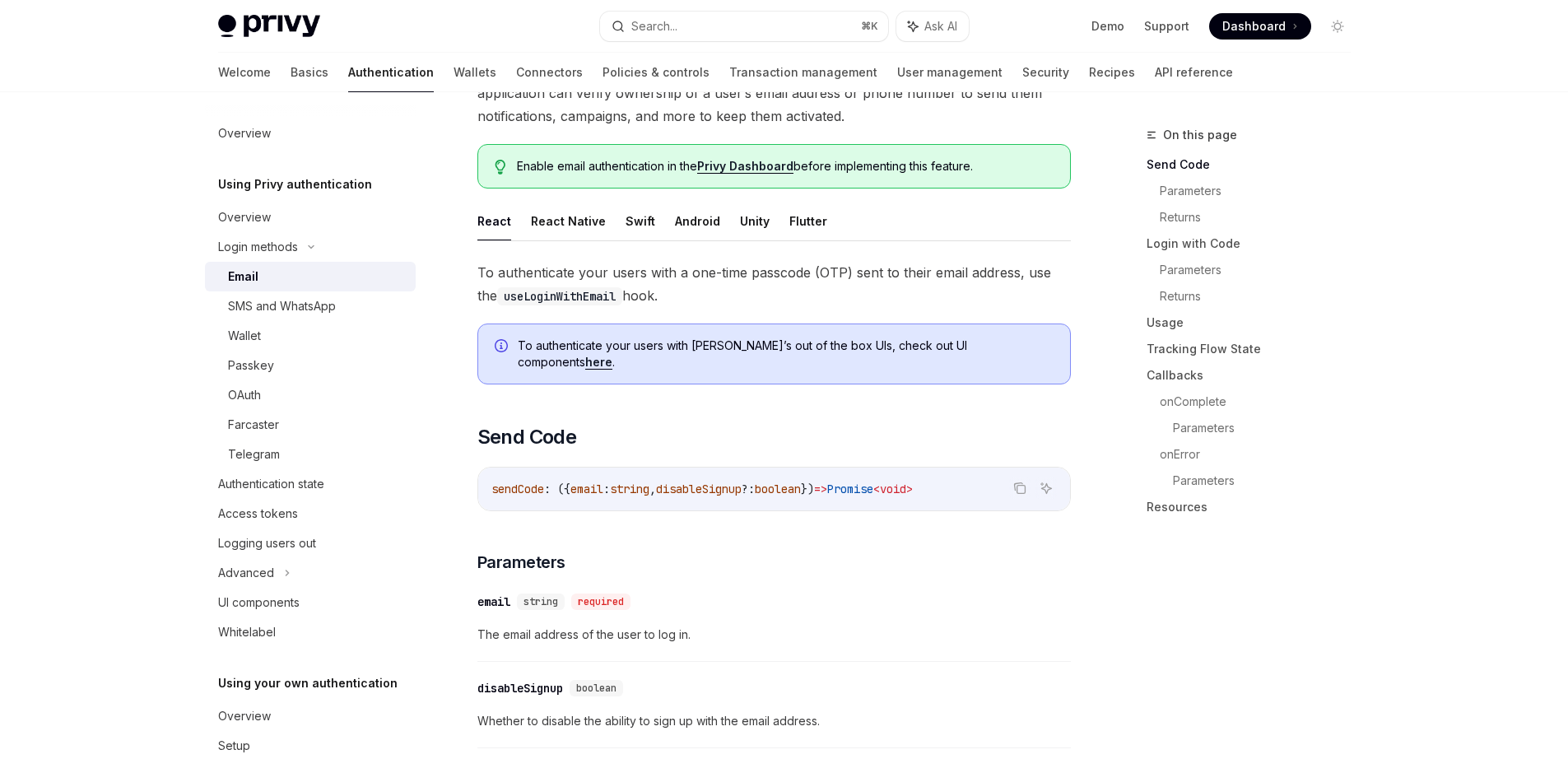
drag, startPoint x: 608, startPoint y: 457, endPoint x: 893, endPoint y: 497, distance: 287.8
click at [749, 475] on div "sendCode : ({ email : string , disableSignup ?: boolean }) => Promise < void >" at bounding box center [773, 489] width 592 height 43
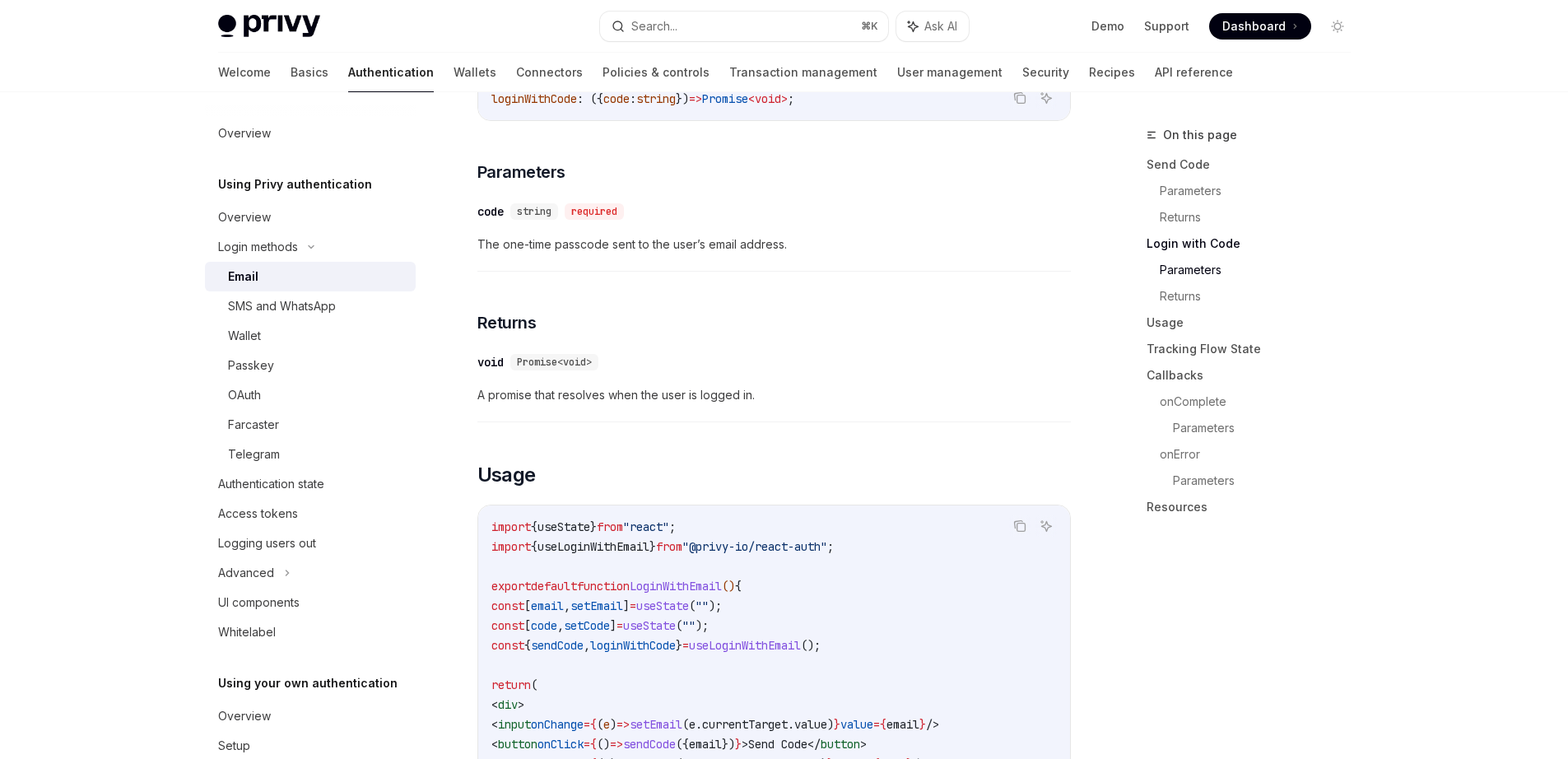
scroll to position [1382, 0]
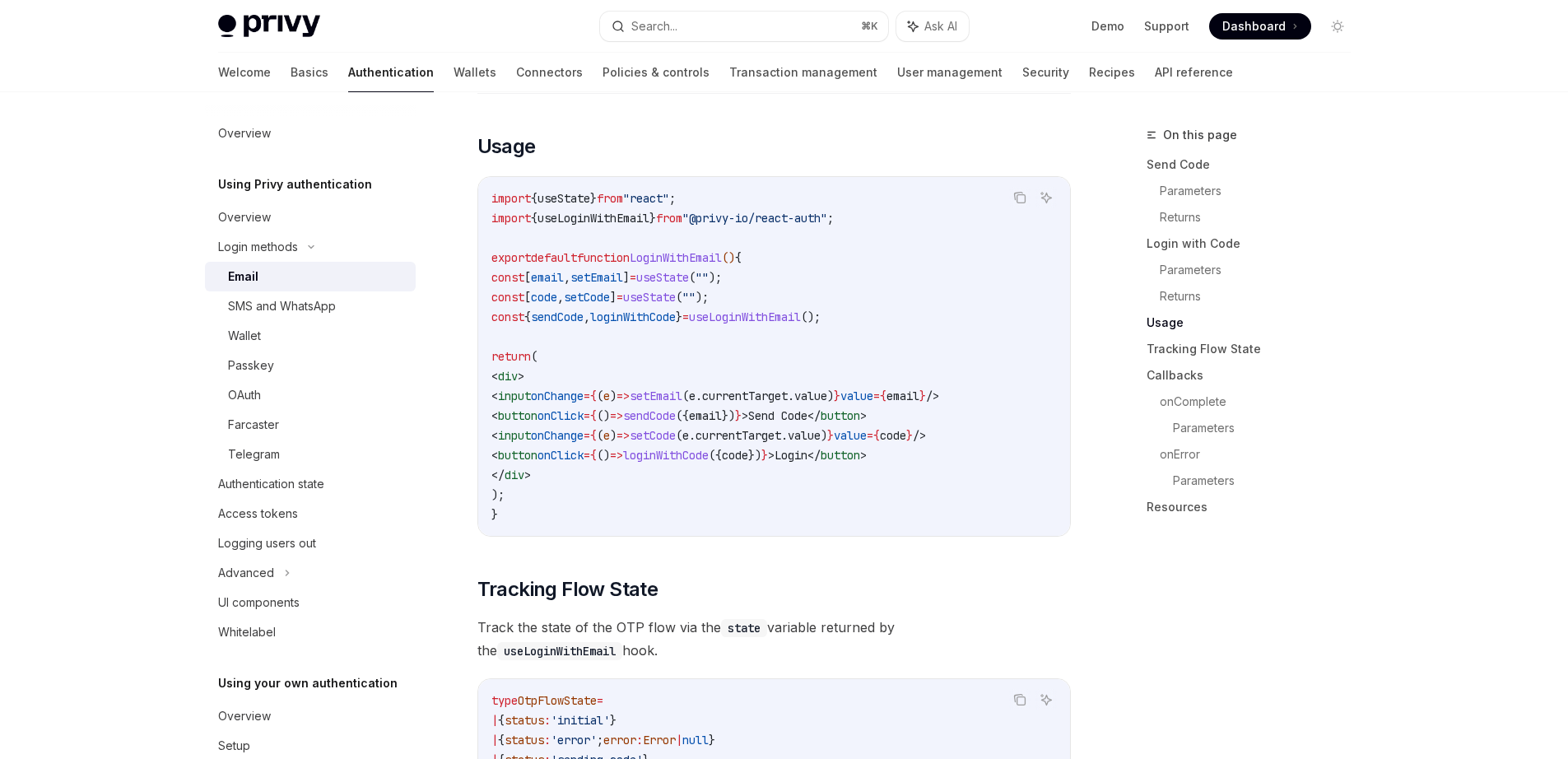
drag, startPoint x: 537, startPoint y: 373, endPoint x: 890, endPoint y: 442, distance: 359.7
click at [728, 412] on code "import { useState } from "react" ; import { useLoginWithEmail } from "@privy-io…" at bounding box center [774, 356] width 566 height 336
click at [775, 448] on span ">" at bounding box center [771, 455] width 6 height 15
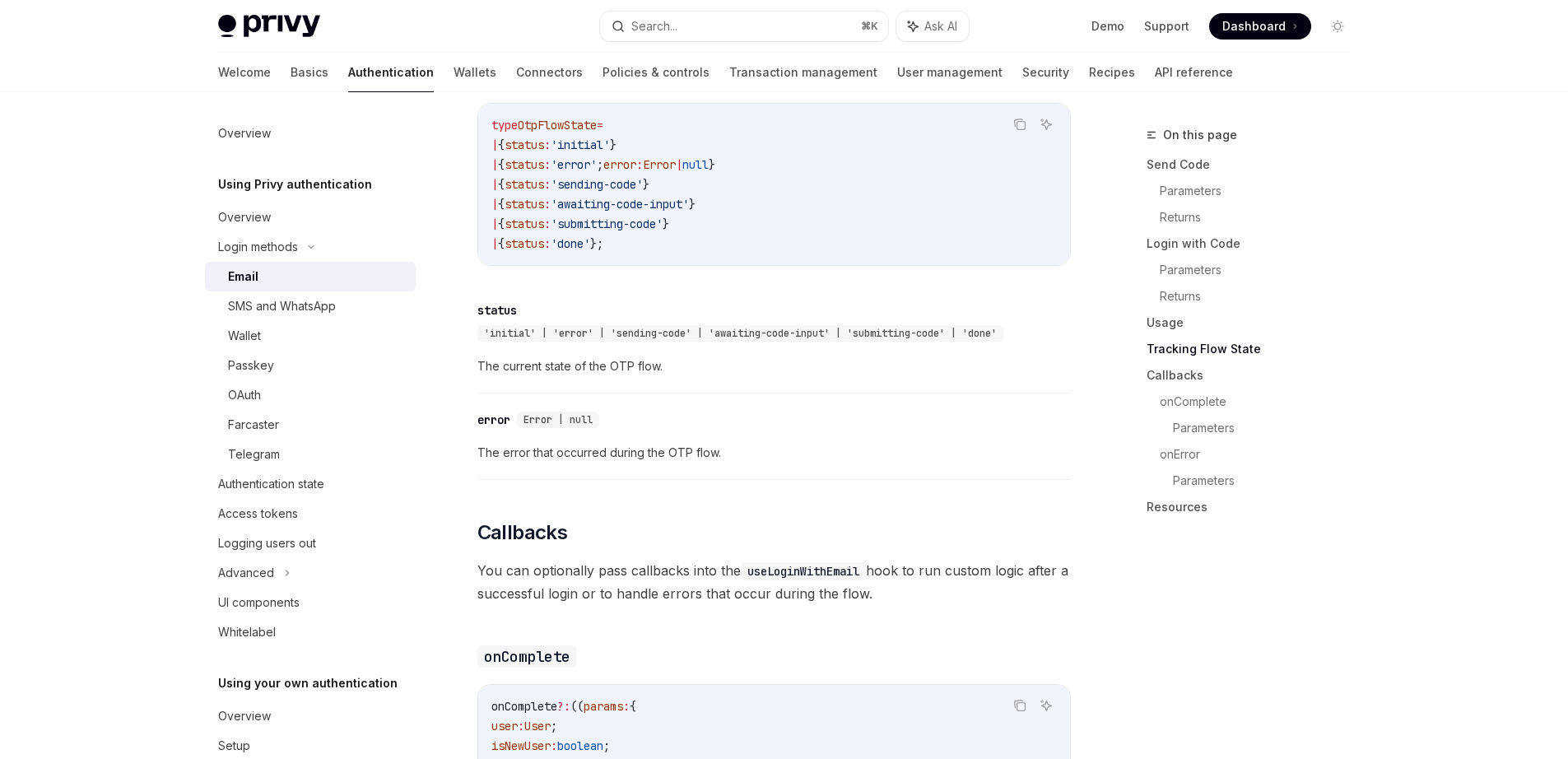
scroll to position [1984, 0]
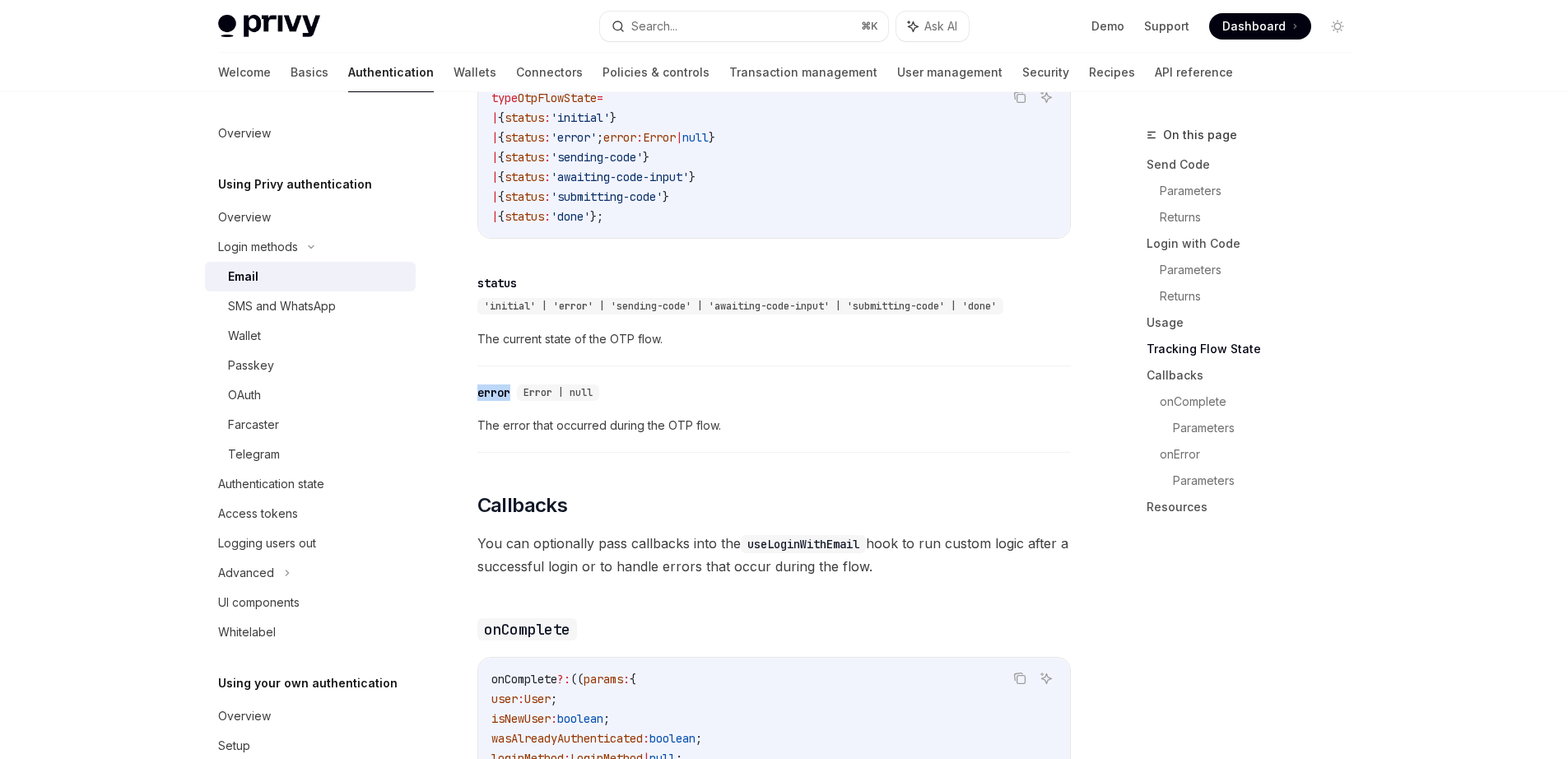
drag, startPoint x: 493, startPoint y: 350, endPoint x: 733, endPoint y: 420, distance: 250.0
click at [609, 377] on div "To authenticate your users with a one-time passcode (OTP) sent to their email a…" at bounding box center [773, 117] width 593 height 3384
drag, startPoint x: 733, startPoint y: 420, endPoint x: 744, endPoint y: 423, distance: 11.4
click at [744, 424] on span "The error that occurred during the OTP flow." at bounding box center [773, 426] width 593 height 20
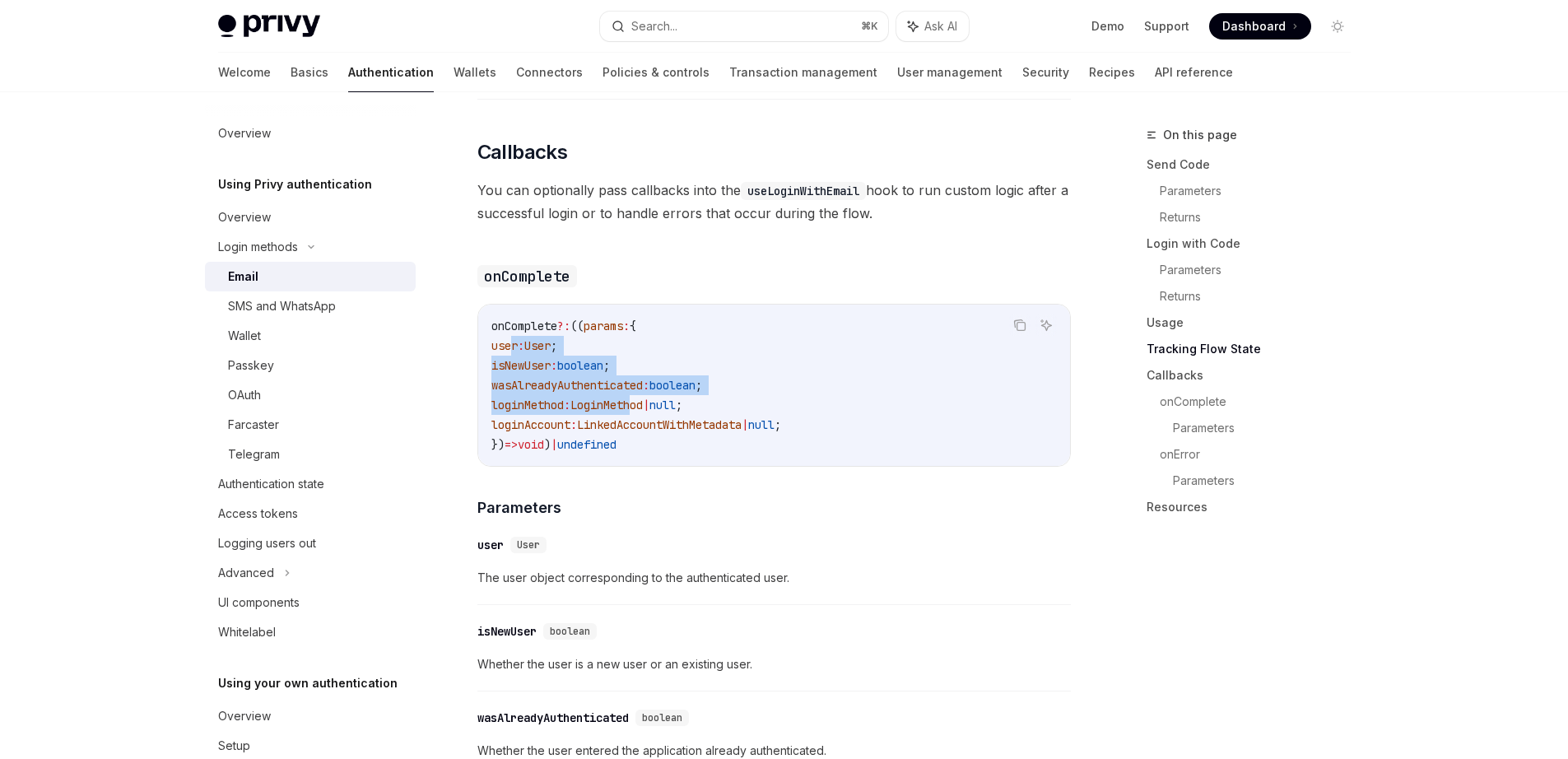
drag, startPoint x: 513, startPoint y: 344, endPoint x: 803, endPoint y: 441, distance: 305.8
click at [736, 415] on code "onComplete ?: (( params : { user : User ; isNewUser : boolean ; wasAlreadyAuthe…" at bounding box center [774, 385] width 566 height 138
drag, startPoint x: 881, startPoint y: 473, endPoint x: 906, endPoint y: 476, distance: 25.2
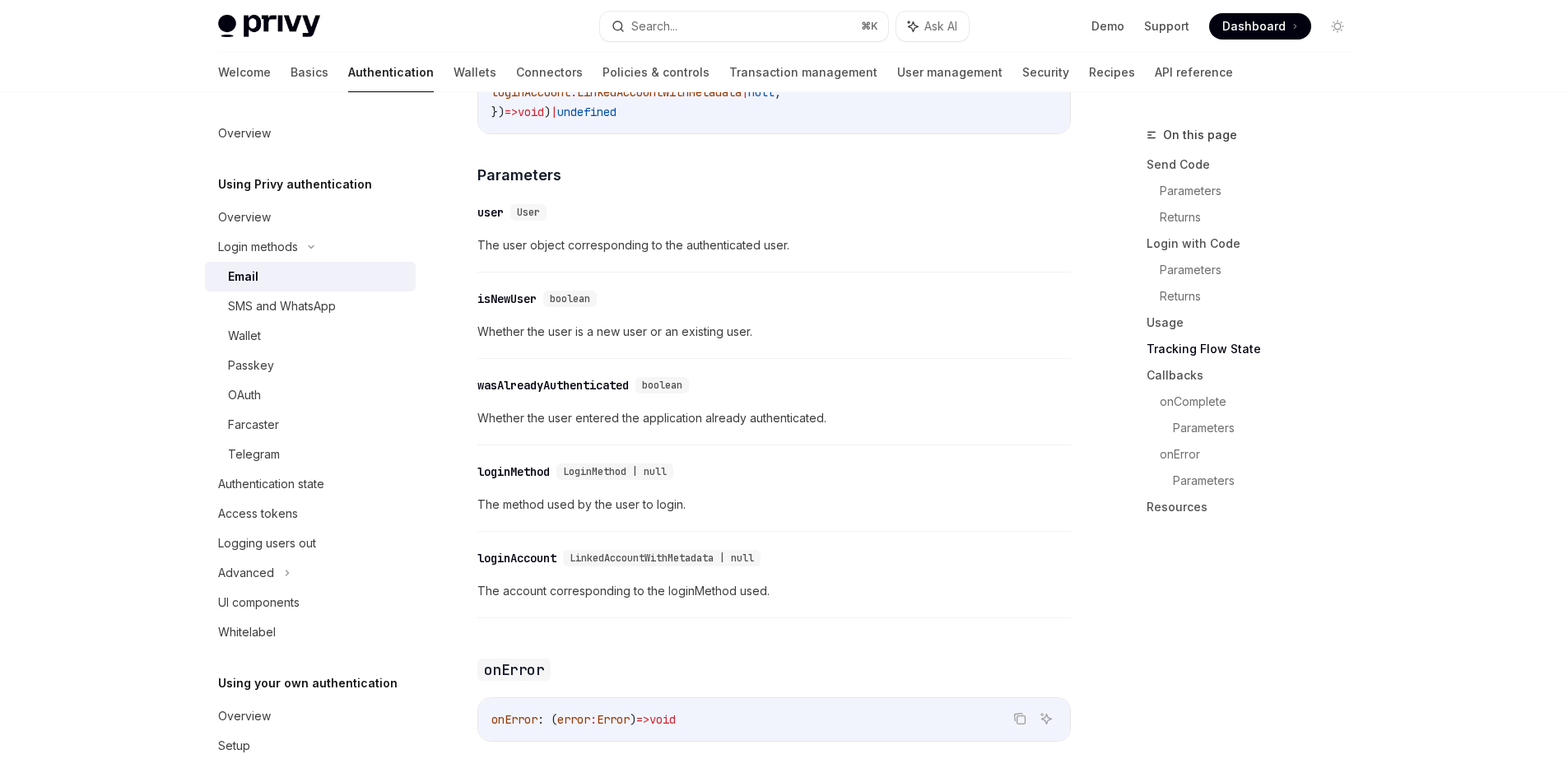
scroll to position [0, 0]
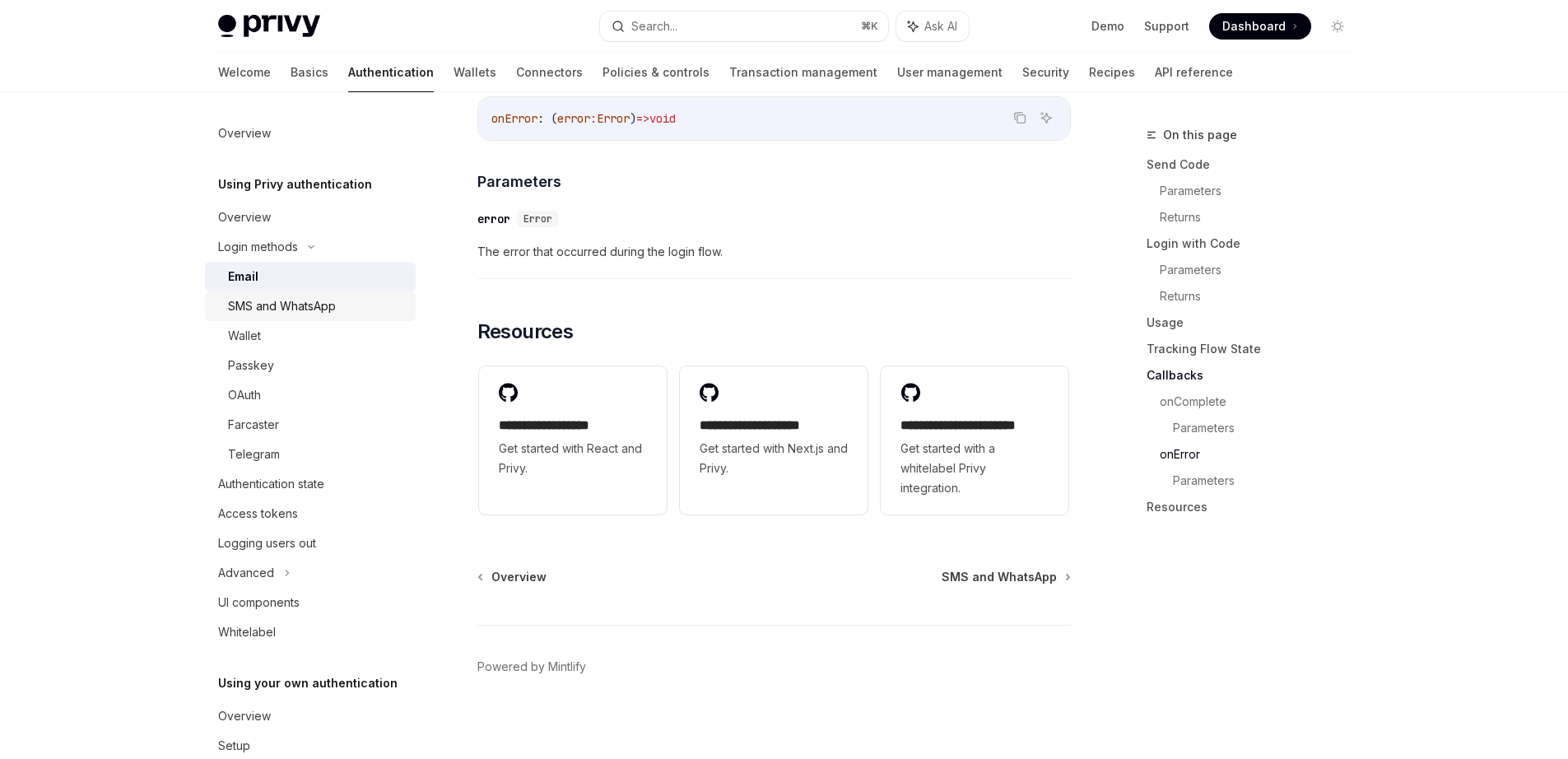
click at [262, 299] on div "SMS and WhatsApp" at bounding box center [282, 306] width 108 height 20
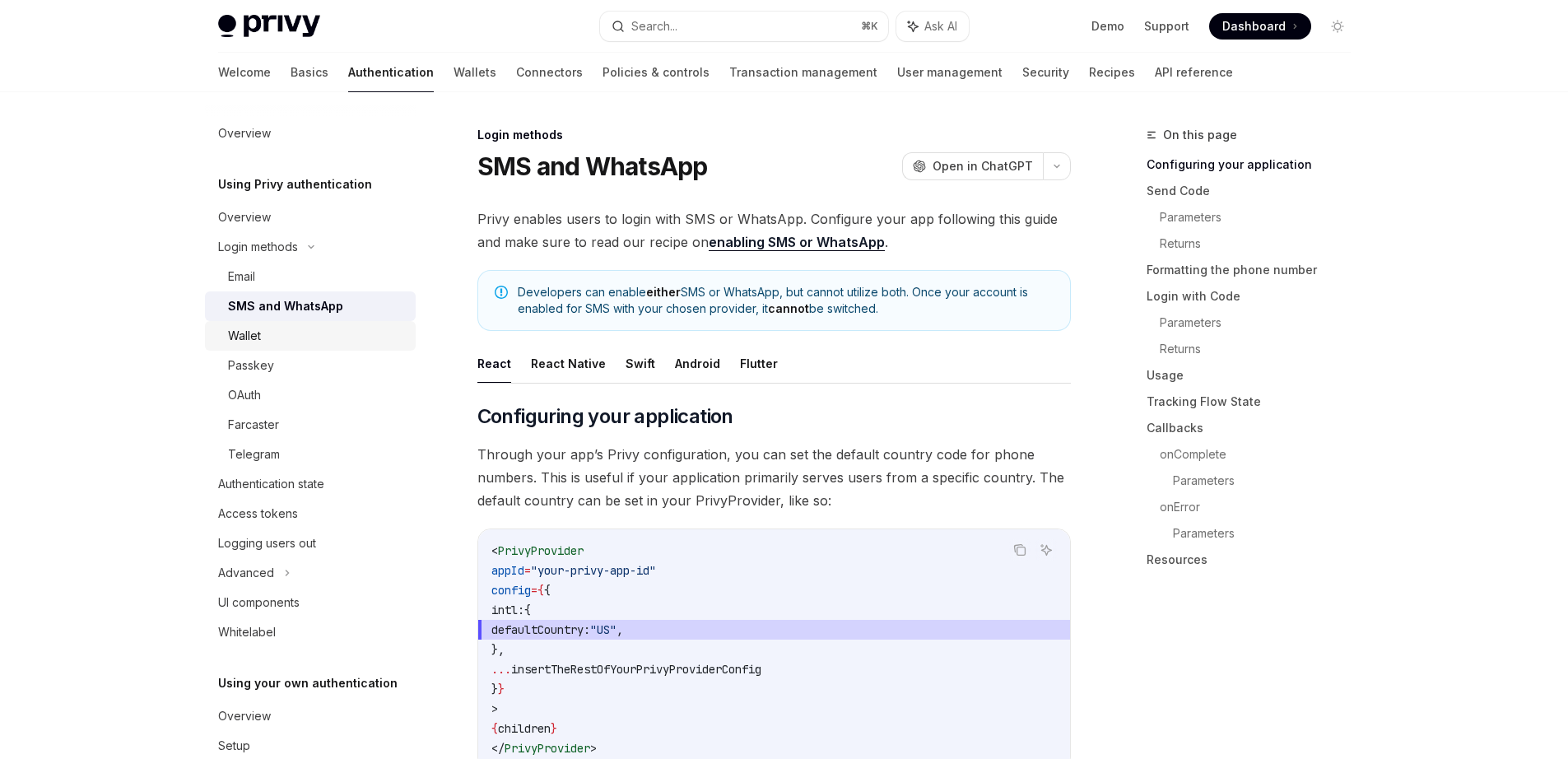
click at [268, 344] on div "Wallet" at bounding box center [317, 336] width 178 height 20
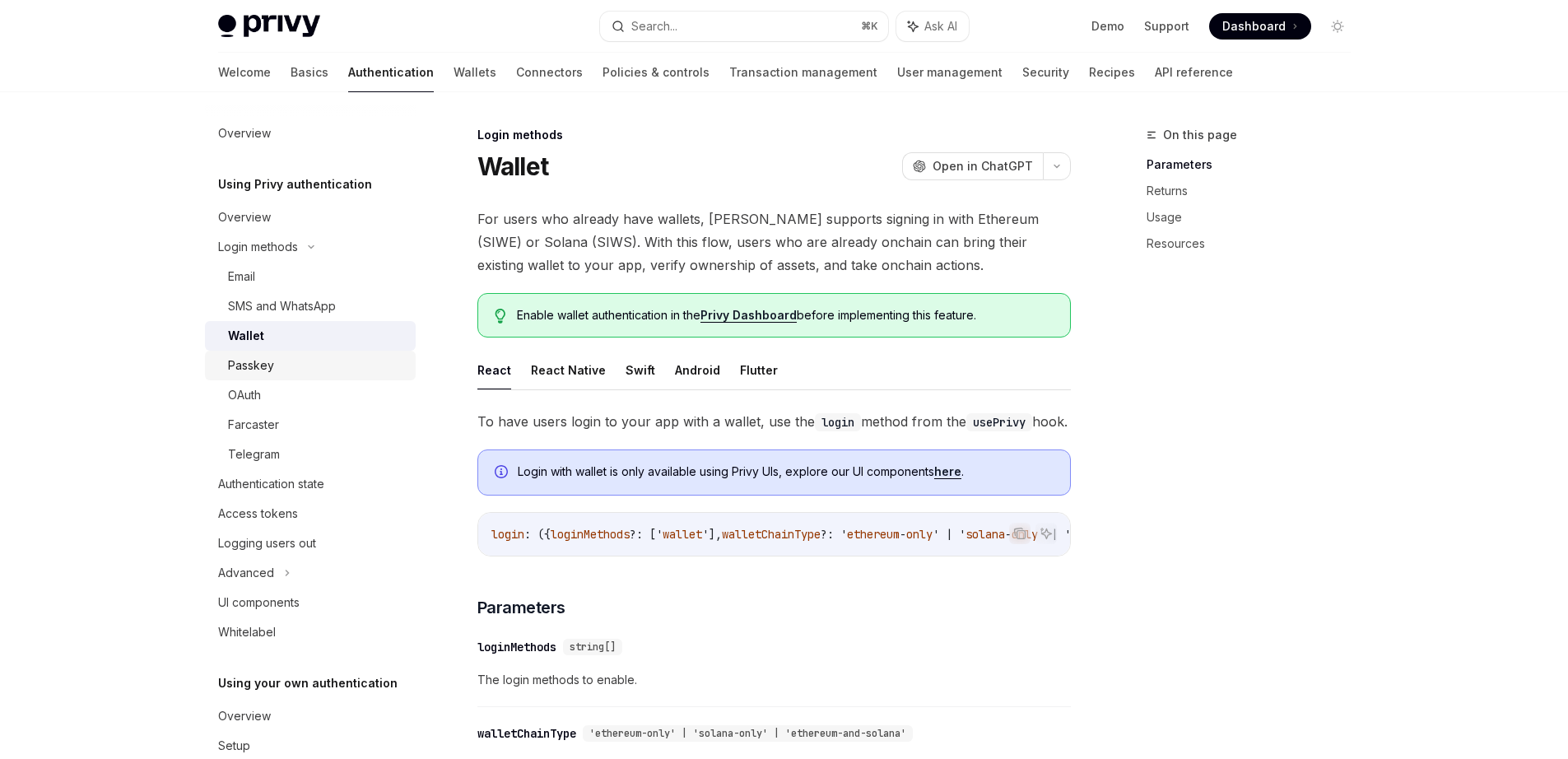
click at [268, 357] on div "Passkey" at bounding box center [251, 365] width 46 height 20
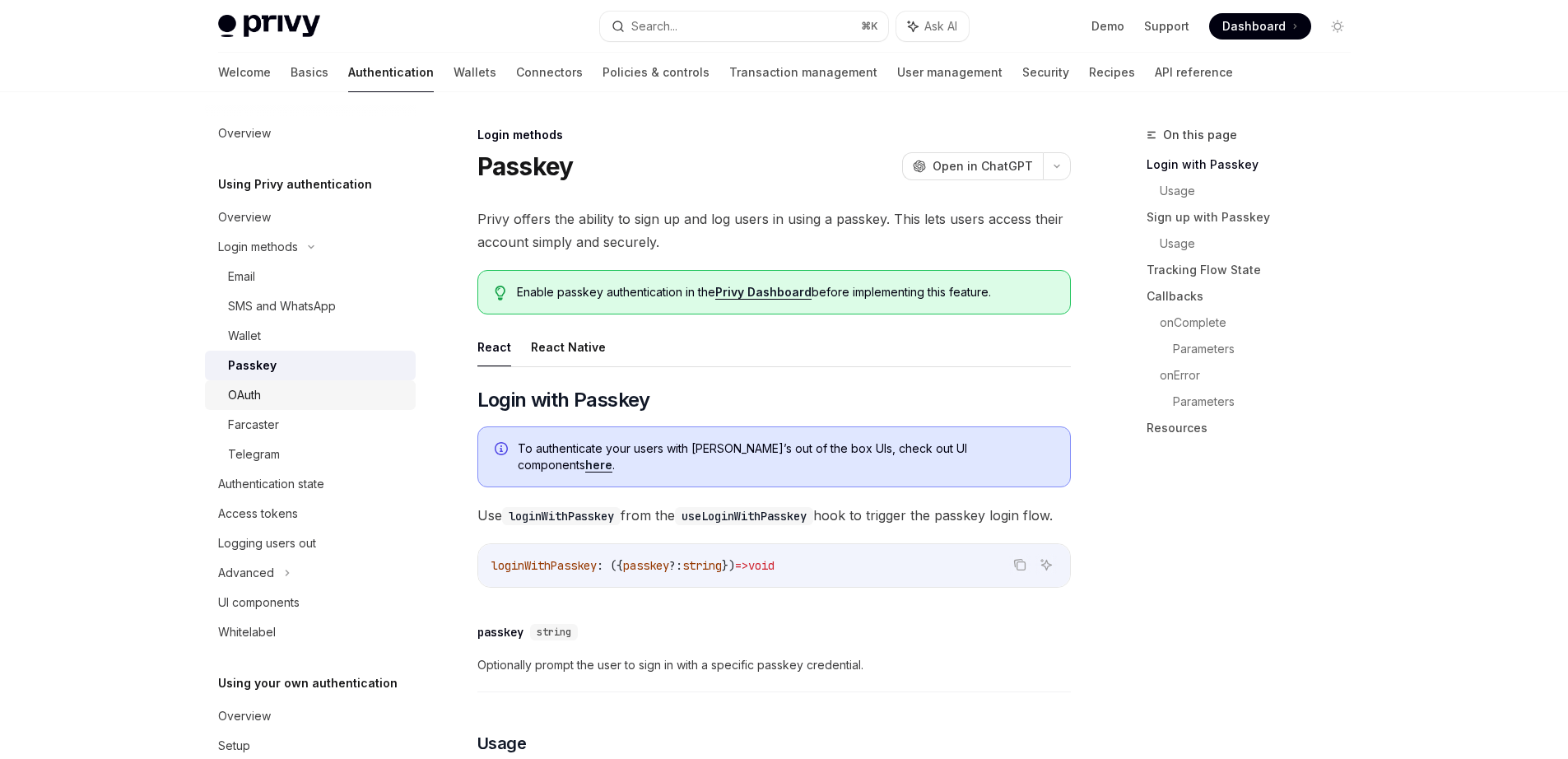
click at [270, 398] on div "OAuth" at bounding box center [317, 395] width 178 height 20
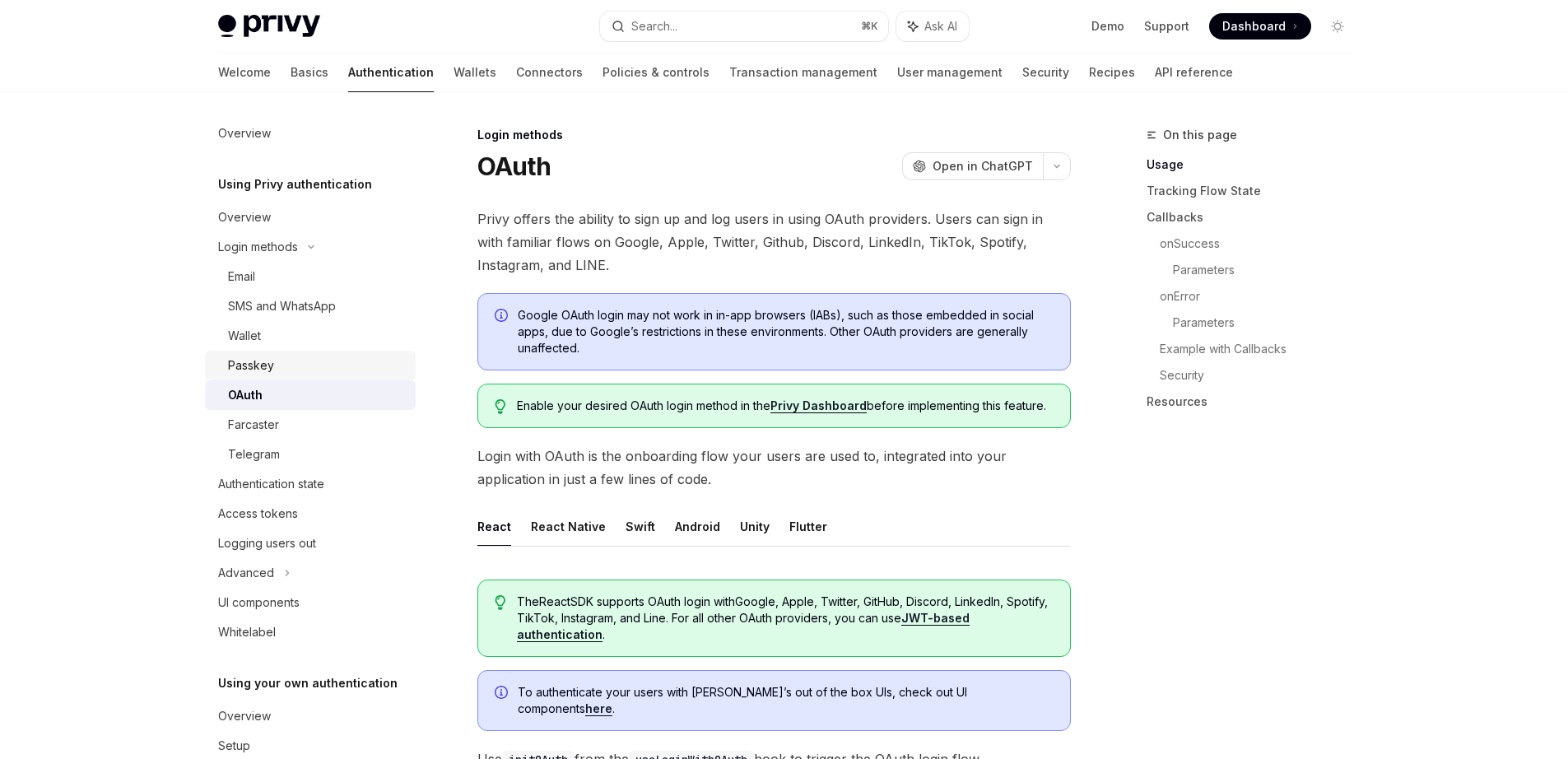
click at [260, 363] on div "Passkey" at bounding box center [251, 365] width 46 height 20
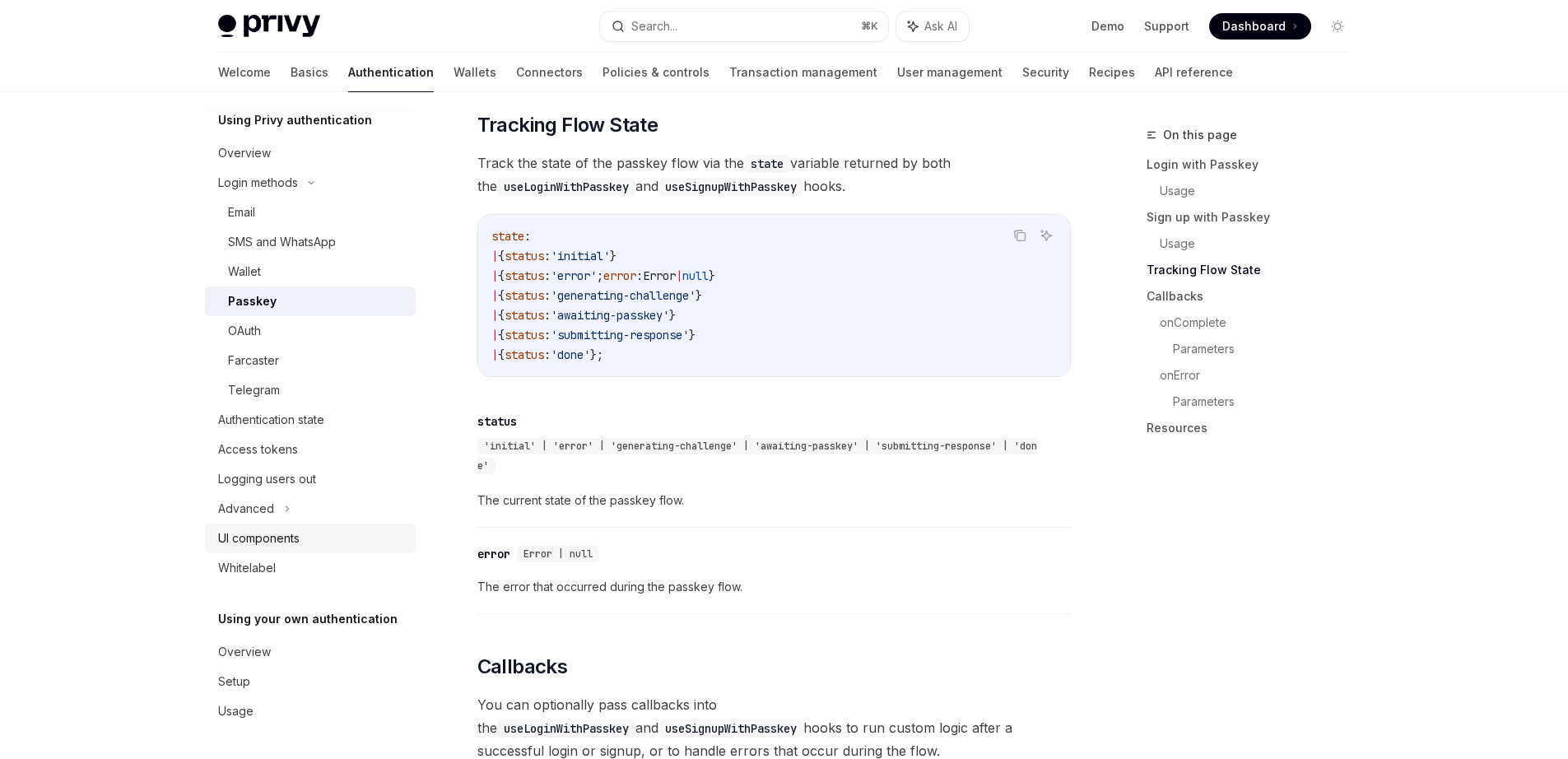
click at [264, 526] on link "UI components" at bounding box center [310, 537] width 211 height 29
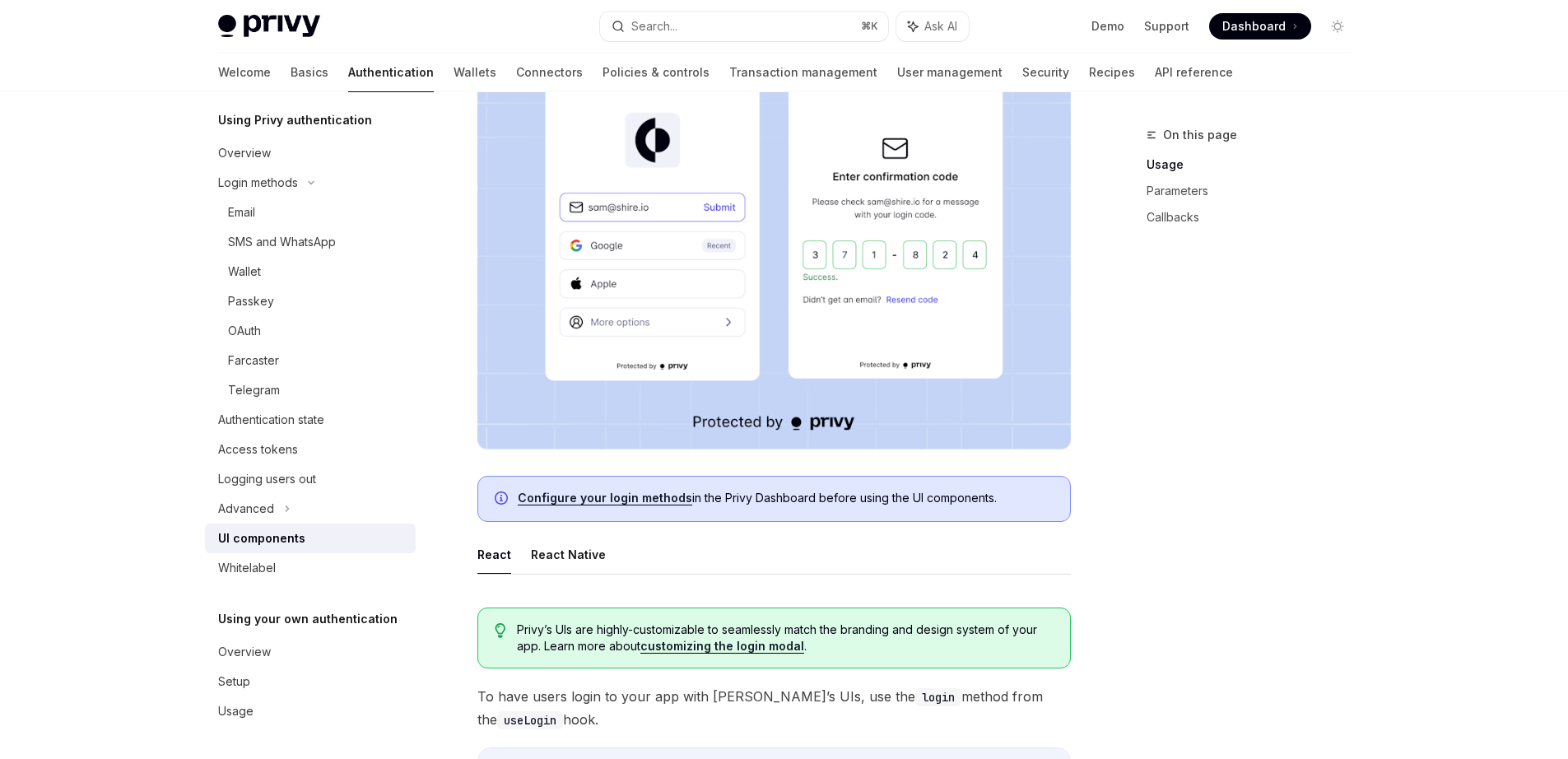
scroll to position [46, 0]
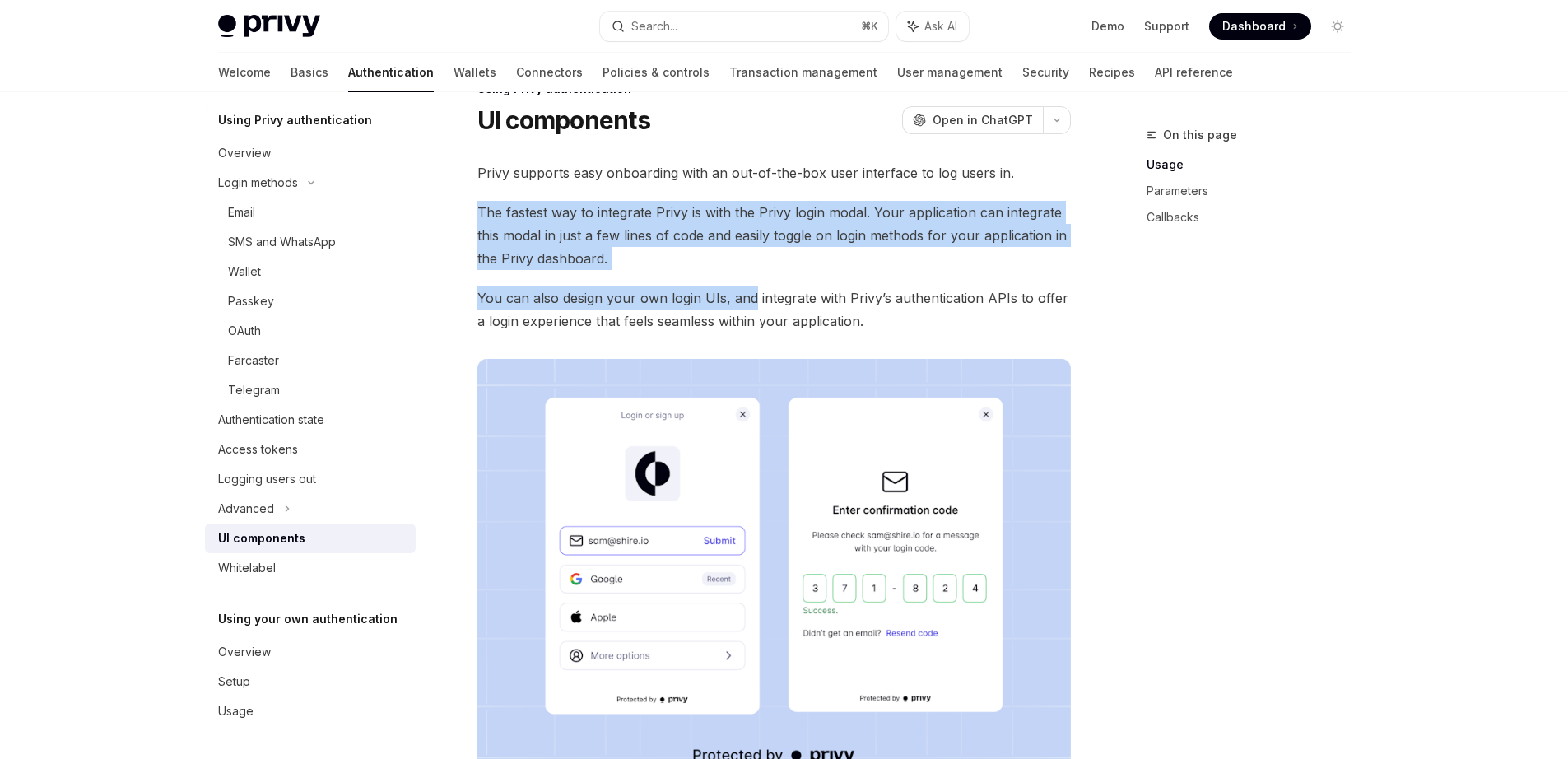
drag, startPoint x: 474, startPoint y: 187, endPoint x: 835, endPoint y: 317, distance: 383.7
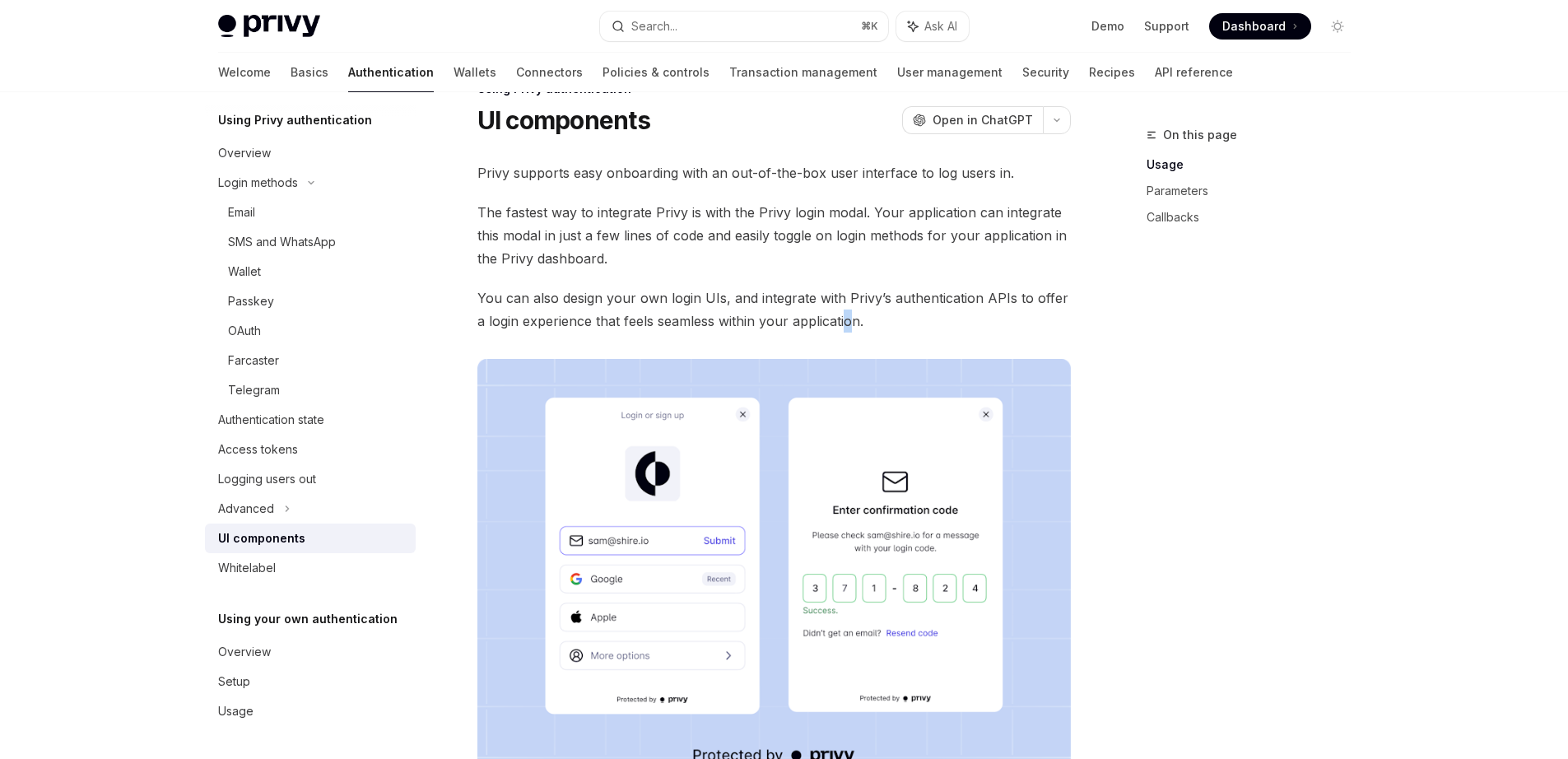
drag, startPoint x: 835, startPoint y: 317, endPoint x: 852, endPoint y: 318, distance: 17.0
click at [840, 318] on span "You can also design your own login UIs, and integrate with Privy’s authenticati…" at bounding box center [773, 309] width 593 height 46
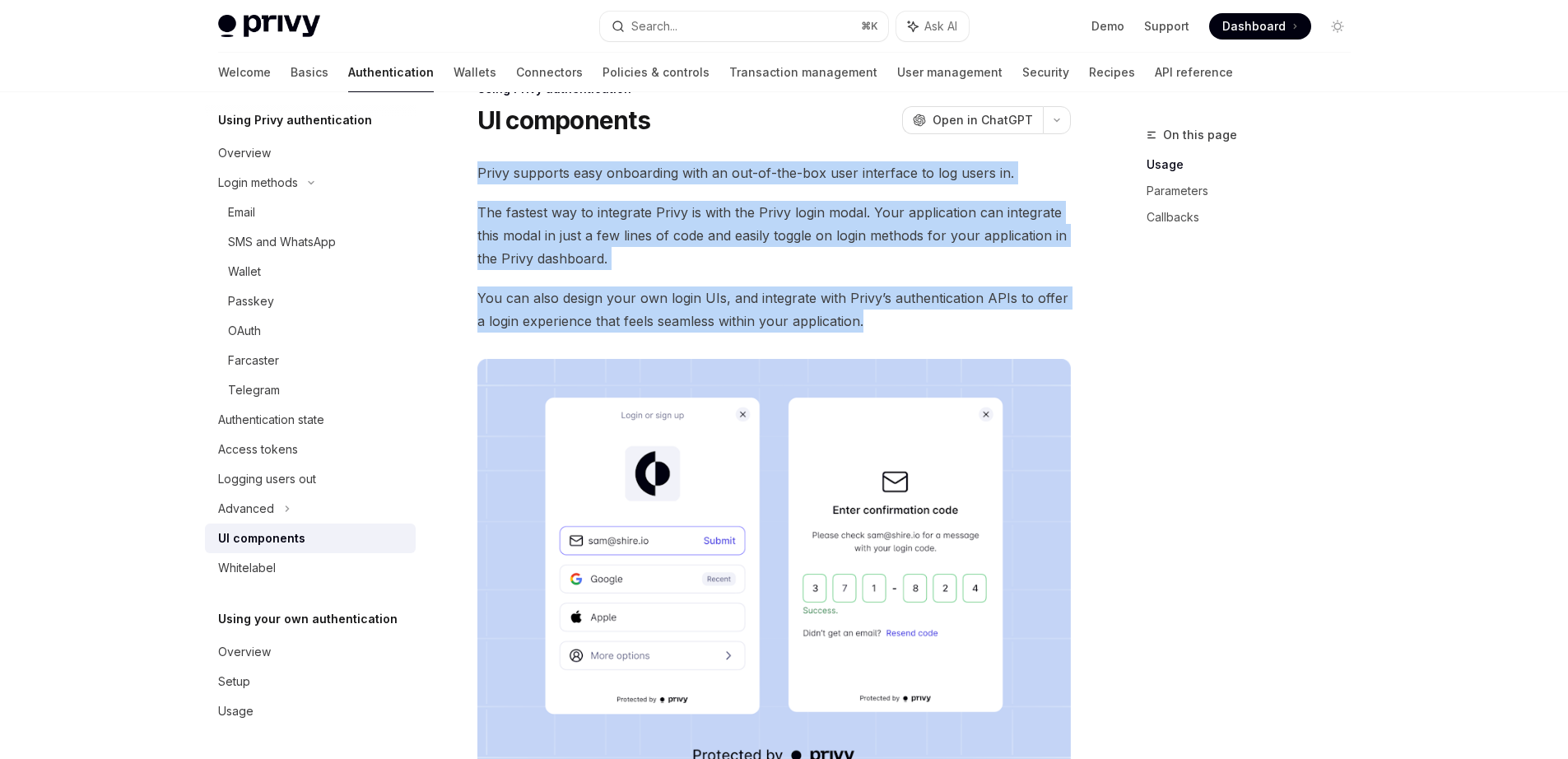
drag, startPoint x: 904, startPoint y: 319, endPoint x: 440, endPoint y: 140, distance: 497.3
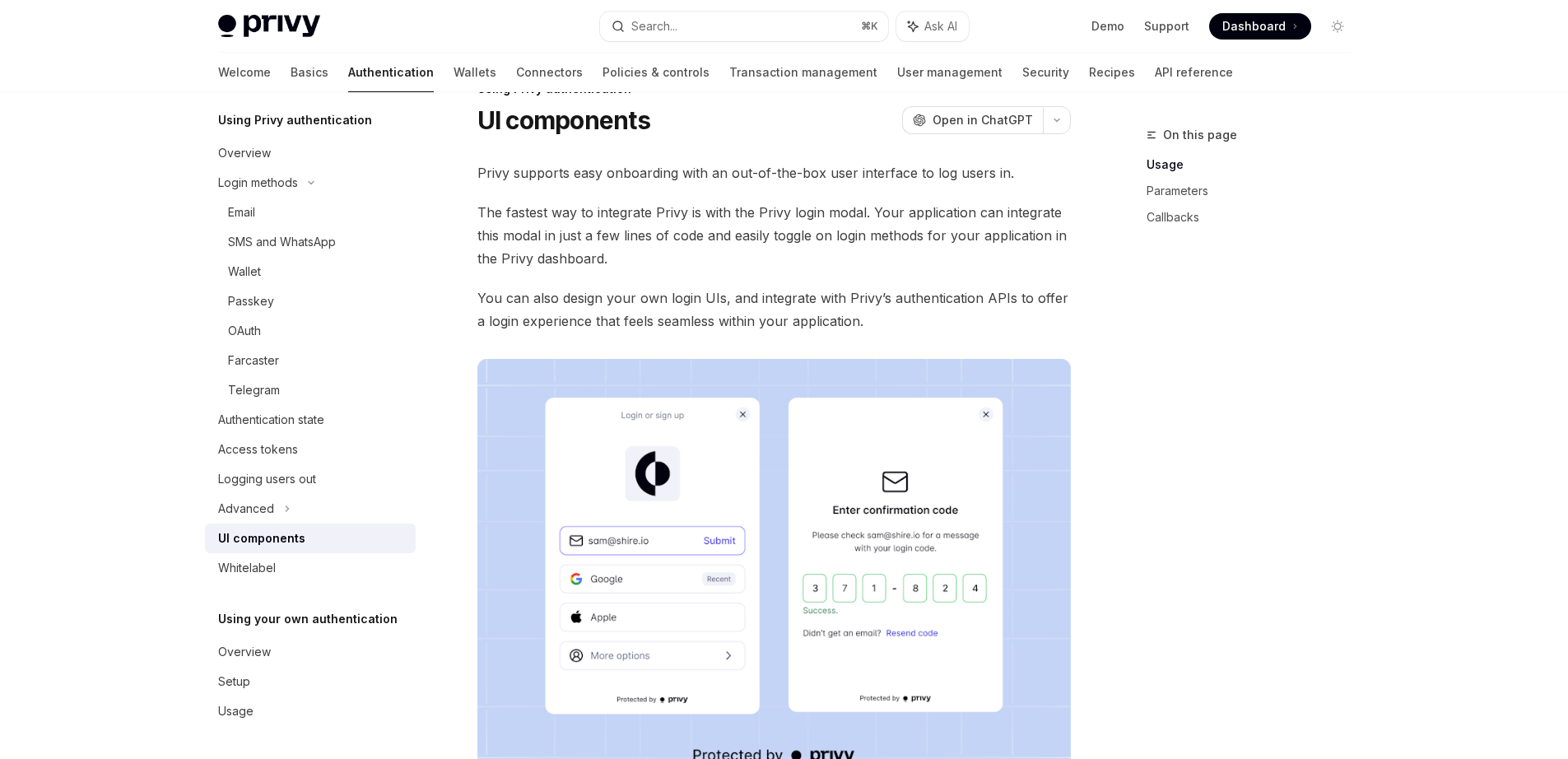
drag, startPoint x: 598, startPoint y: 199, endPoint x: 609, endPoint y: 201, distance: 11.2
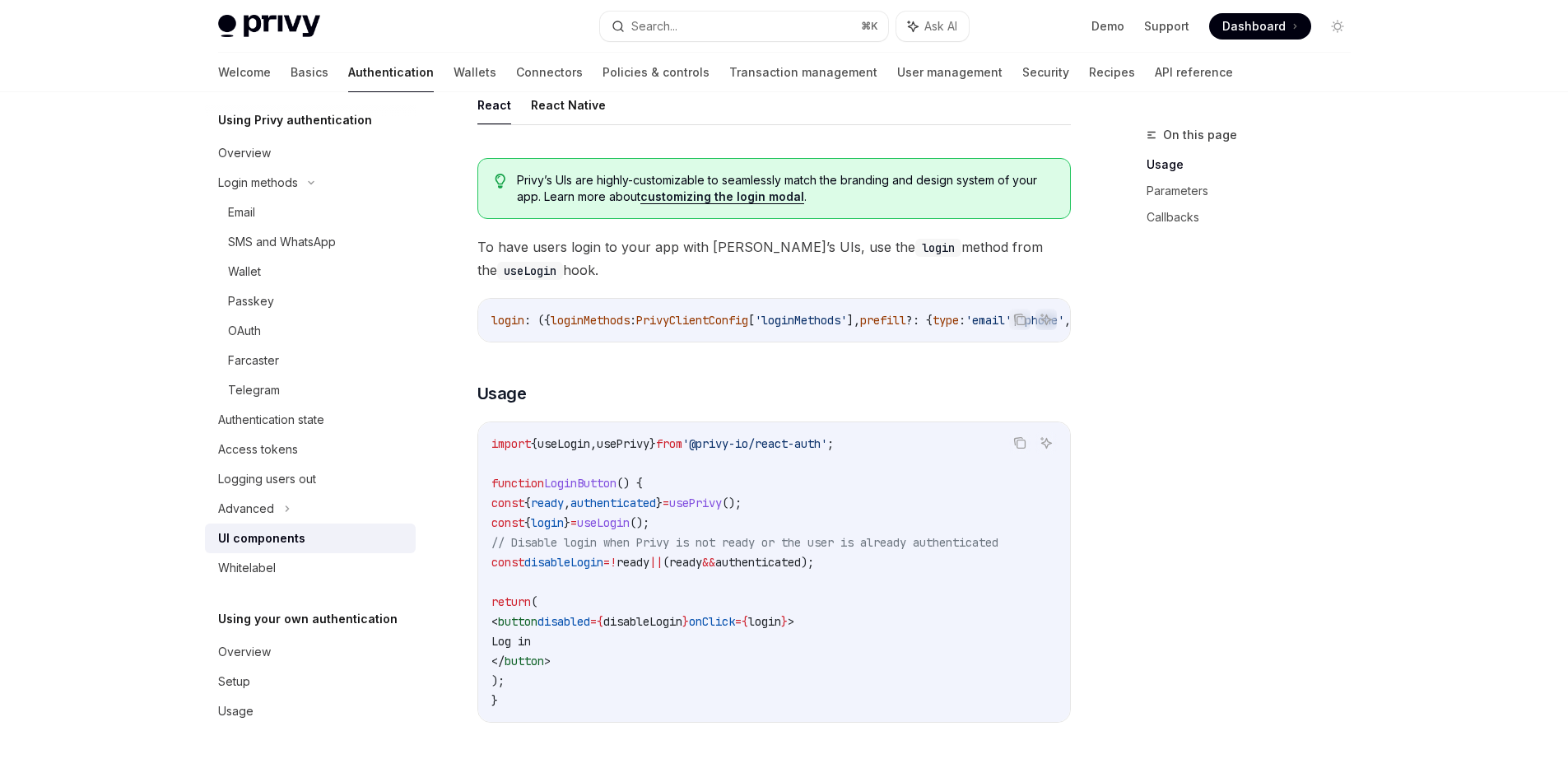
scroll to position [826, 0]
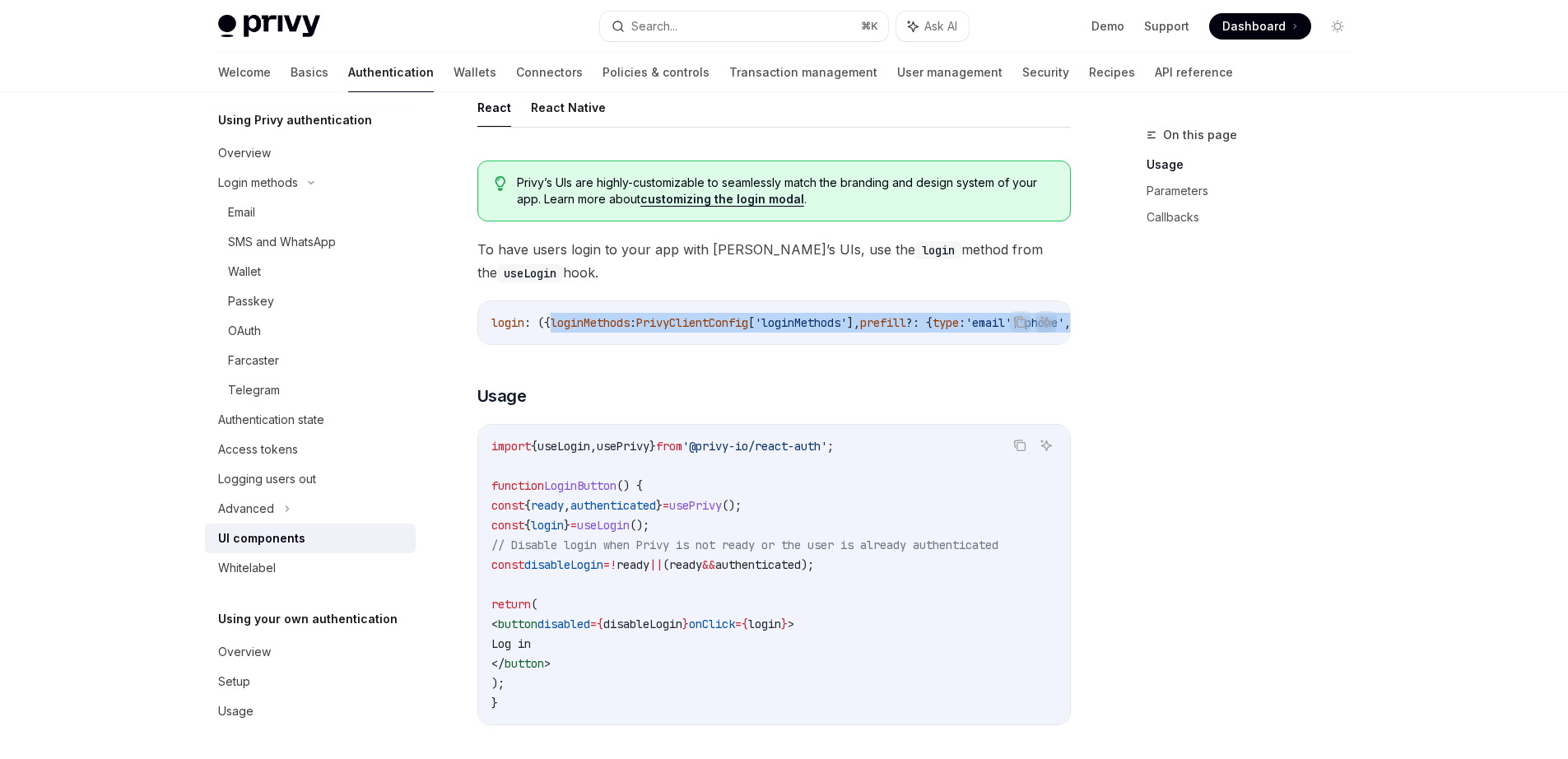
drag, startPoint x: 880, startPoint y: 373, endPoint x: 876, endPoint y: 364, distance: 9.8
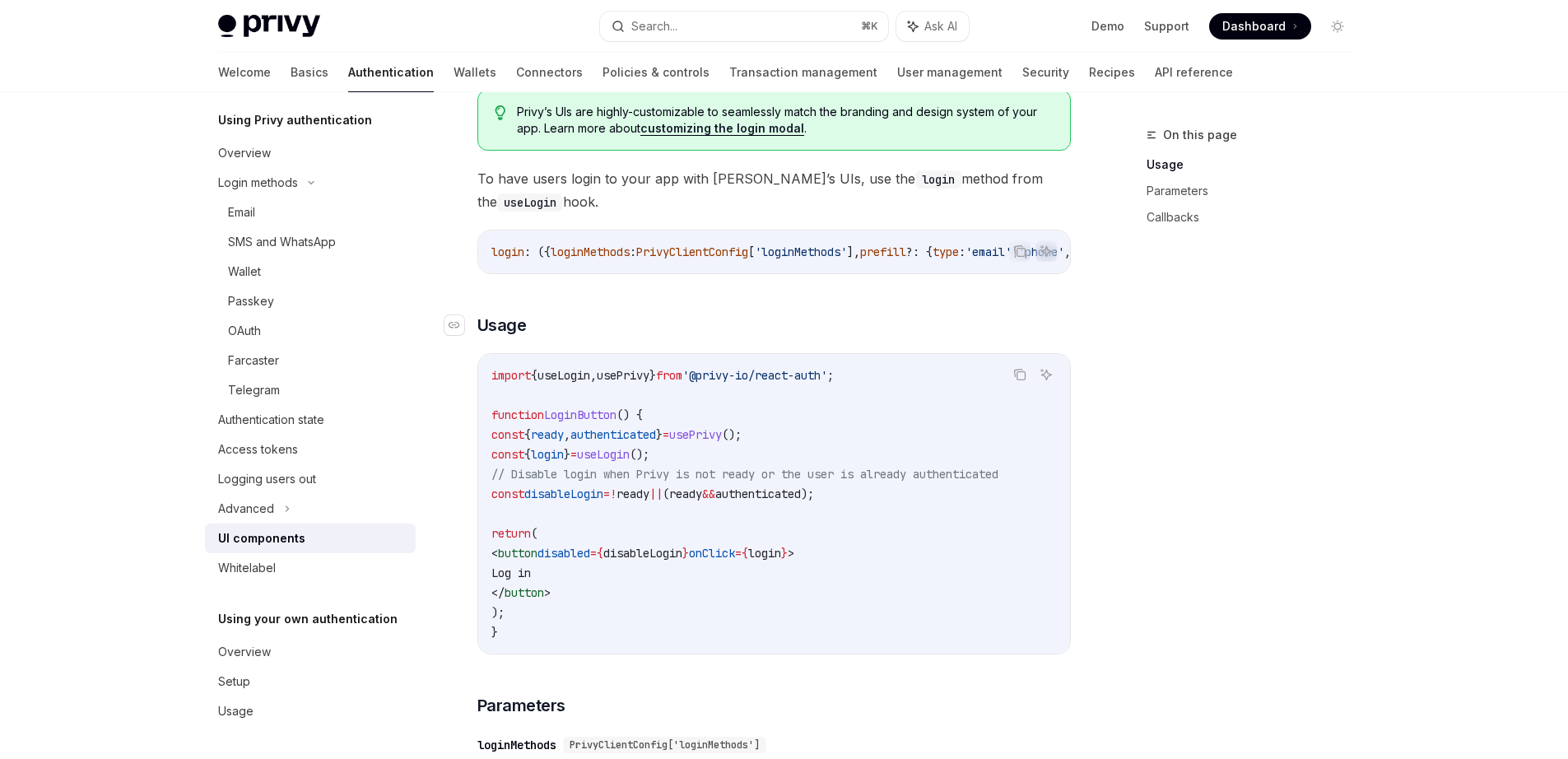
scroll to position [1055, 0]
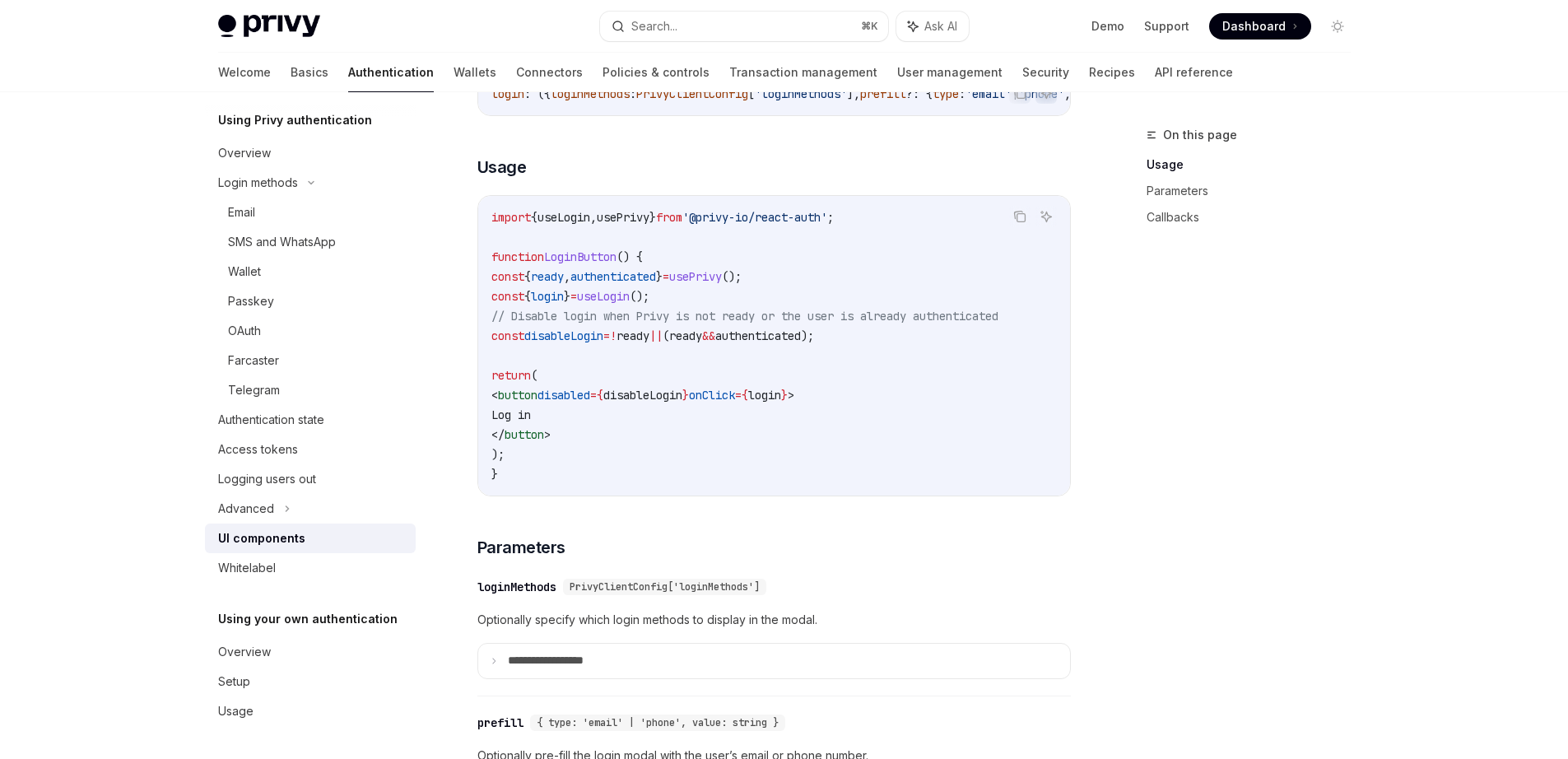
drag, startPoint x: 615, startPoint y: 426, endPoint x: 717, endPoint y: 459, distance: 107.2
click at [642, 437] on code "import { useLogin , usePrivy } from '@privy-io/react-auth' ; function LoginButt…" at bounding box center [774, 346] width 566 height 277
click at [734, 464] on code "import { useLogin , usePrivy } from '@privy-io/react-auth' ; function LoginButt…" at bounding box center [774, 346] width 566 height 277
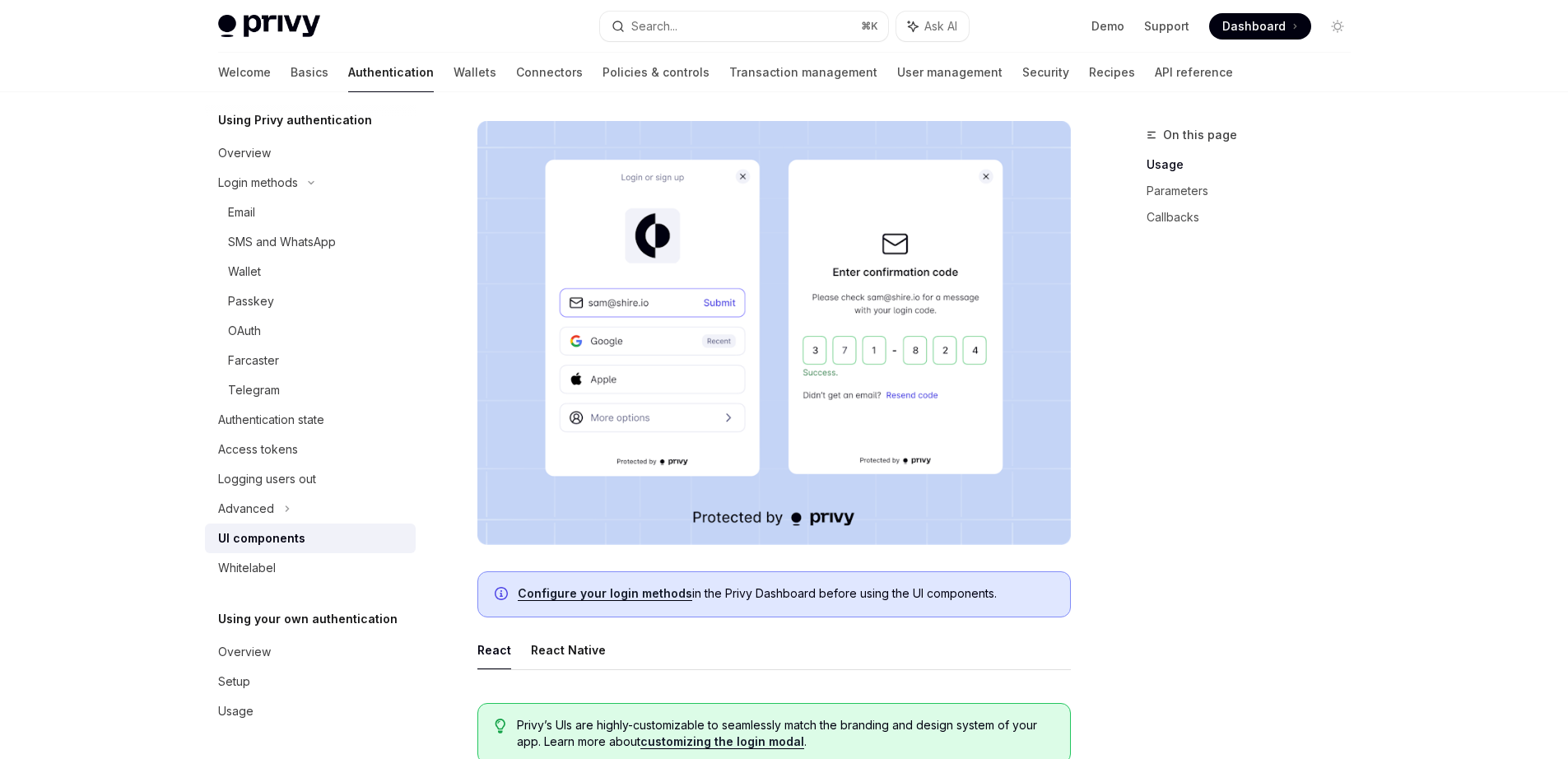
scroll to position [306, 0]
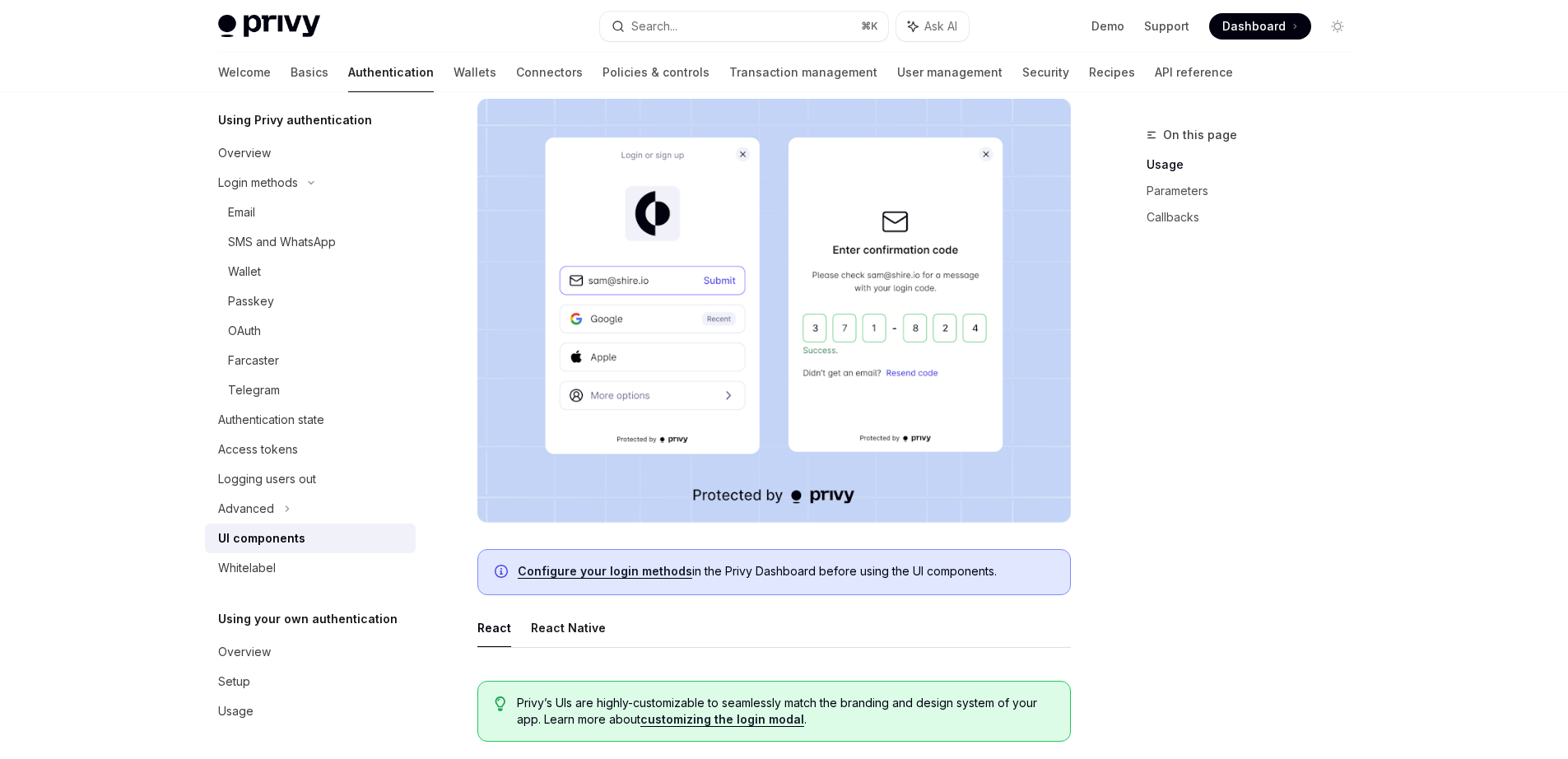
click at [664, 574] on link "Configure your login methods" at bounding box center [605, 571] width 175 height 15
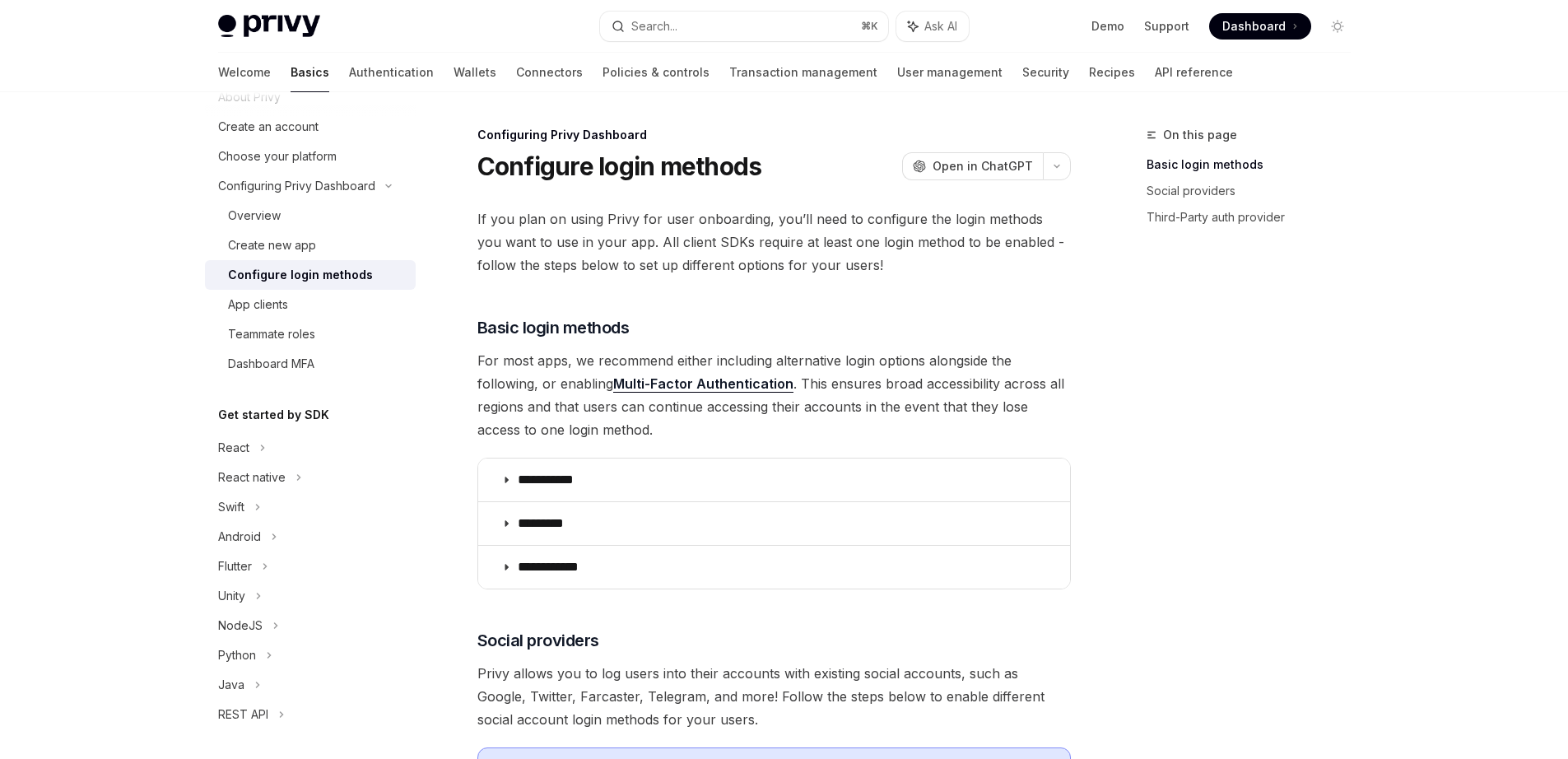
type textarea "*"
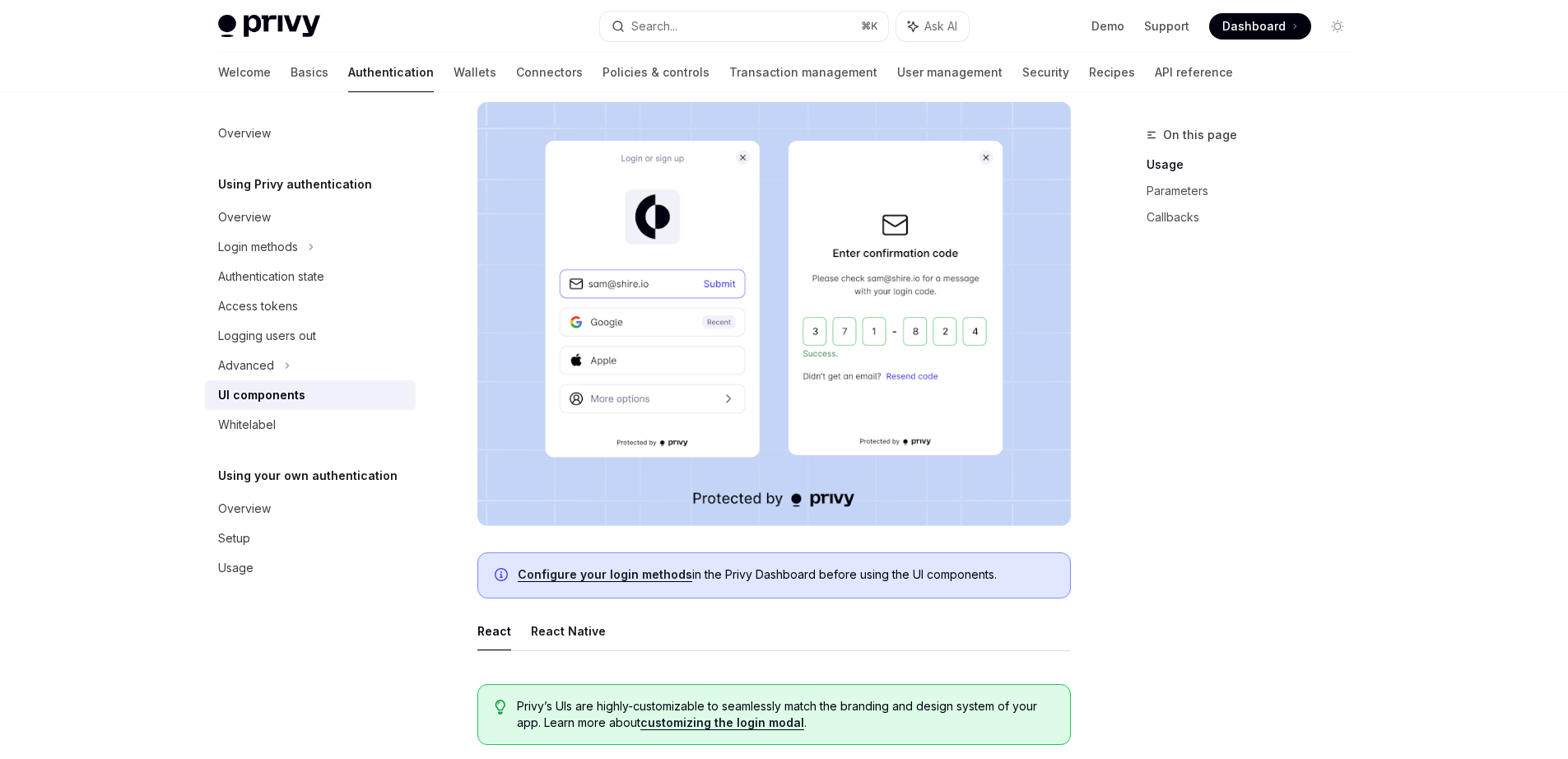
scroll to position [306, 0]
